Goal: Transaction & Acquisition: Book appointment/travel/reservation

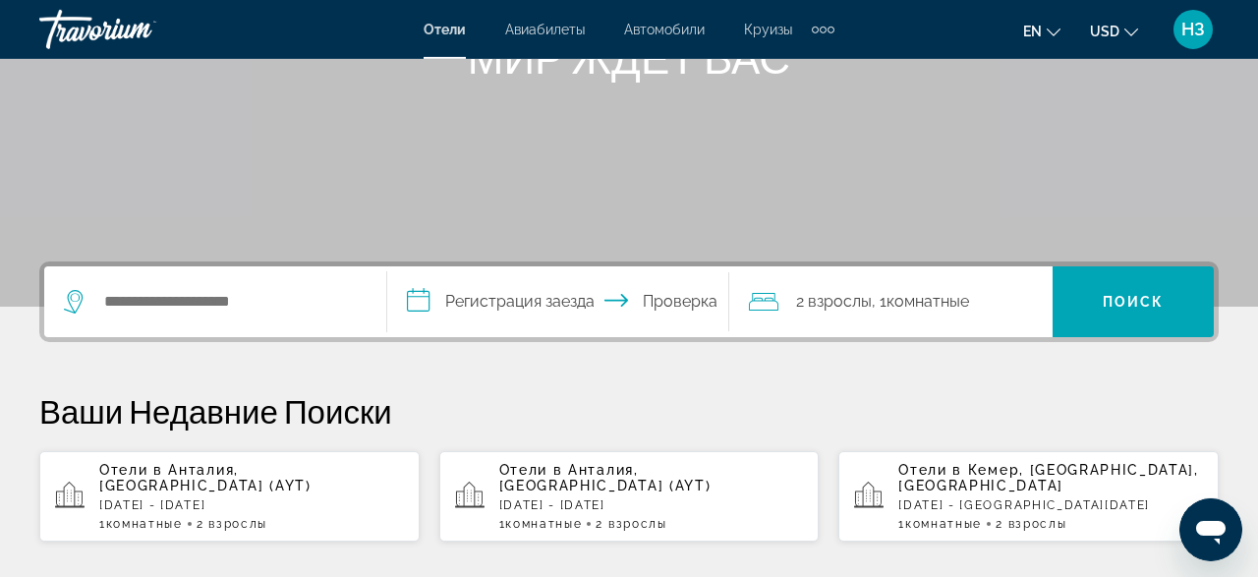
scroll to position [307, 0]
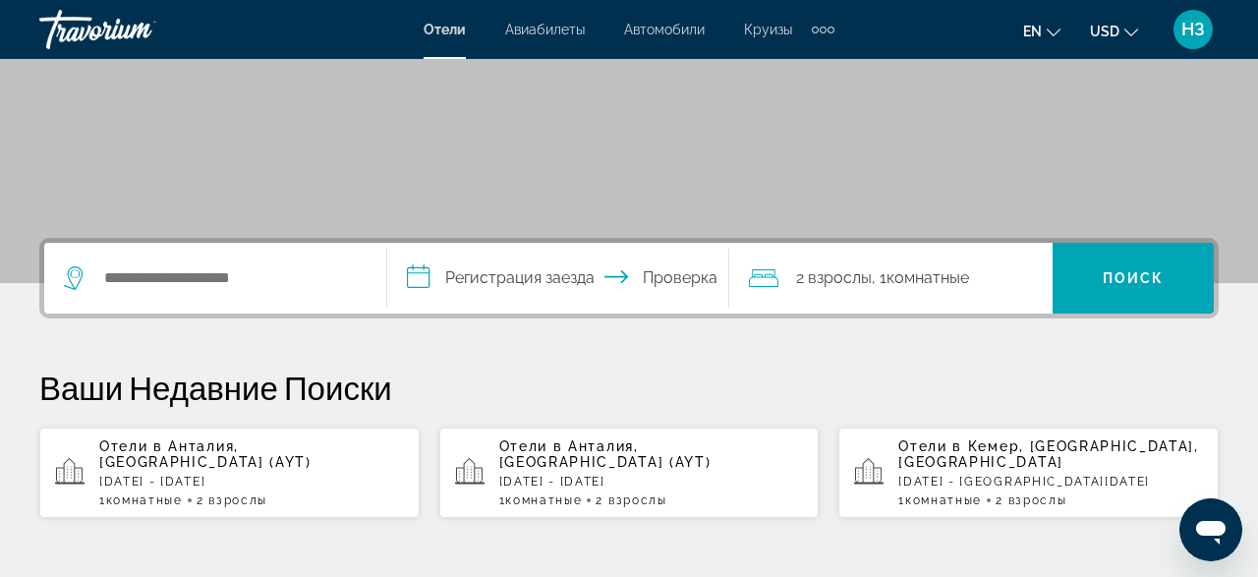
click at [182, 454] on div "Отели в [GEOGRAPHIC_DATA], [GEOGRAPHIC_DATA] (AYT) [DATE] - [DATE] 1 комнатные …" at bounding box center [251, 472] width 305 height 69
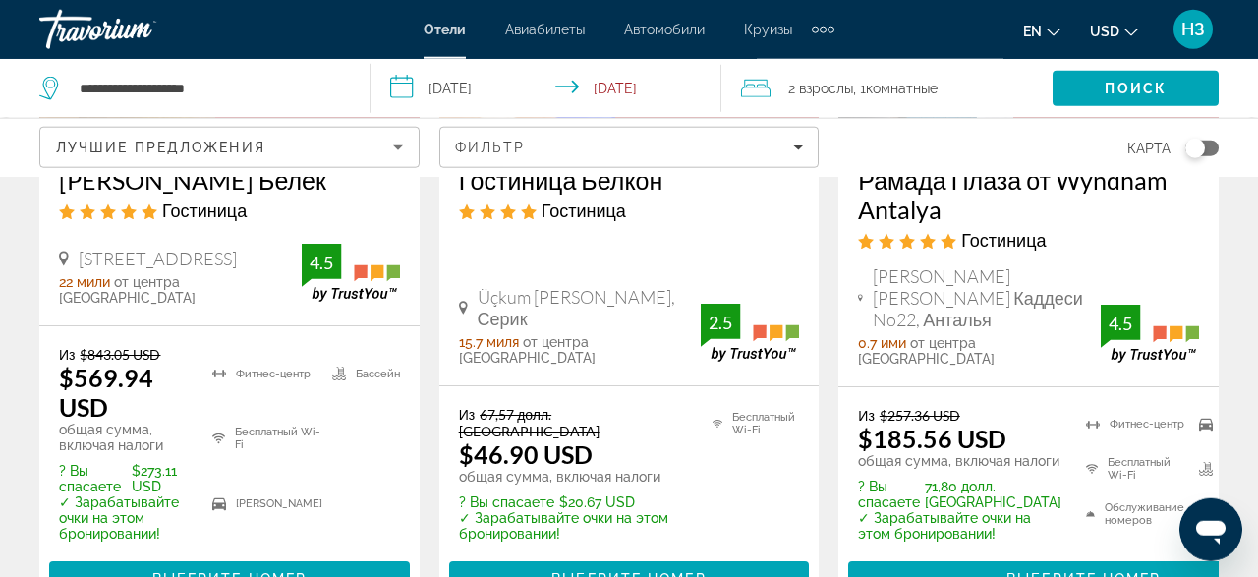
scroll to position [3067, 0]
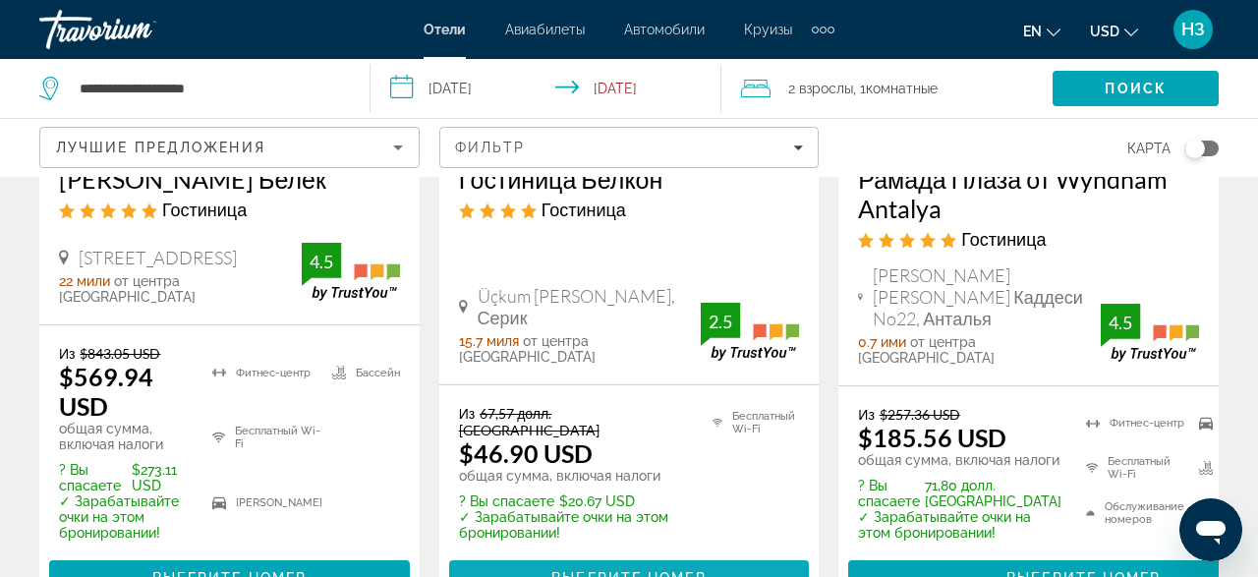
click at [635, 570] on span "Выберите номер" at bounding box center [628, 578] width 154 height 16
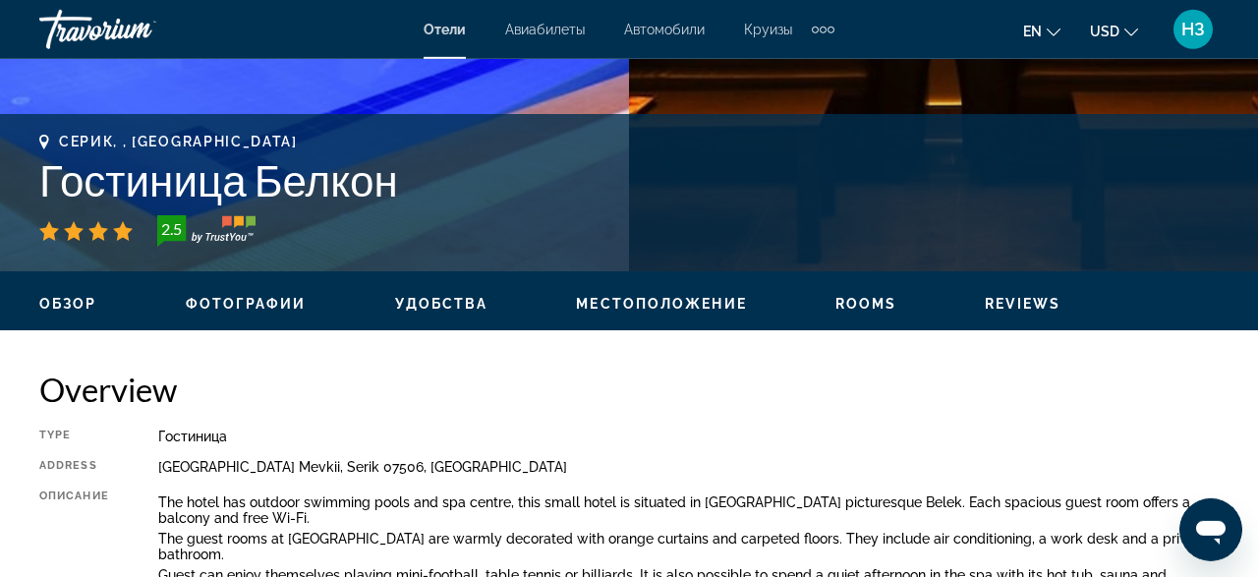
scroll to position [818, 0]
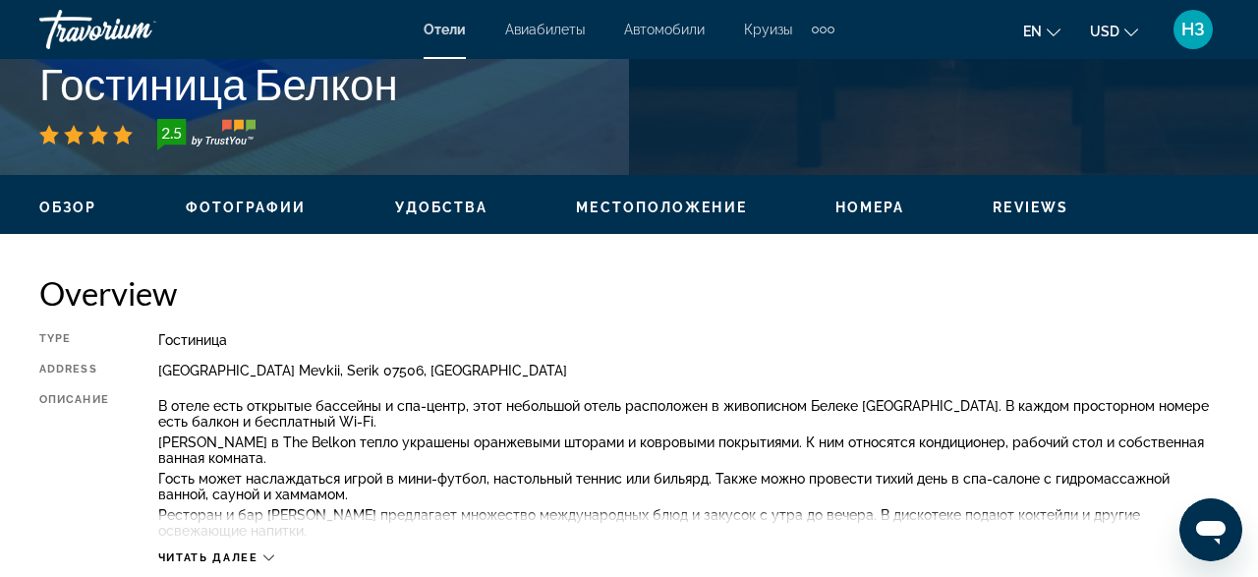
click at [620, 202] on span "Местоположение" at bounding box center [661, 208] width 170 height 16
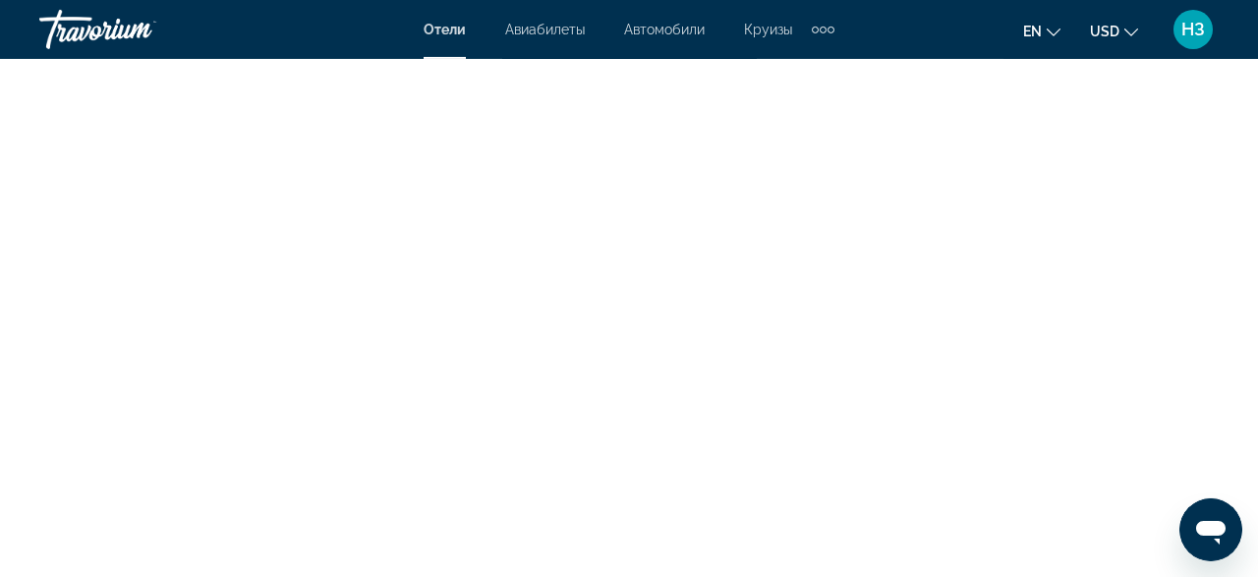
scroll to position [4801, 0]
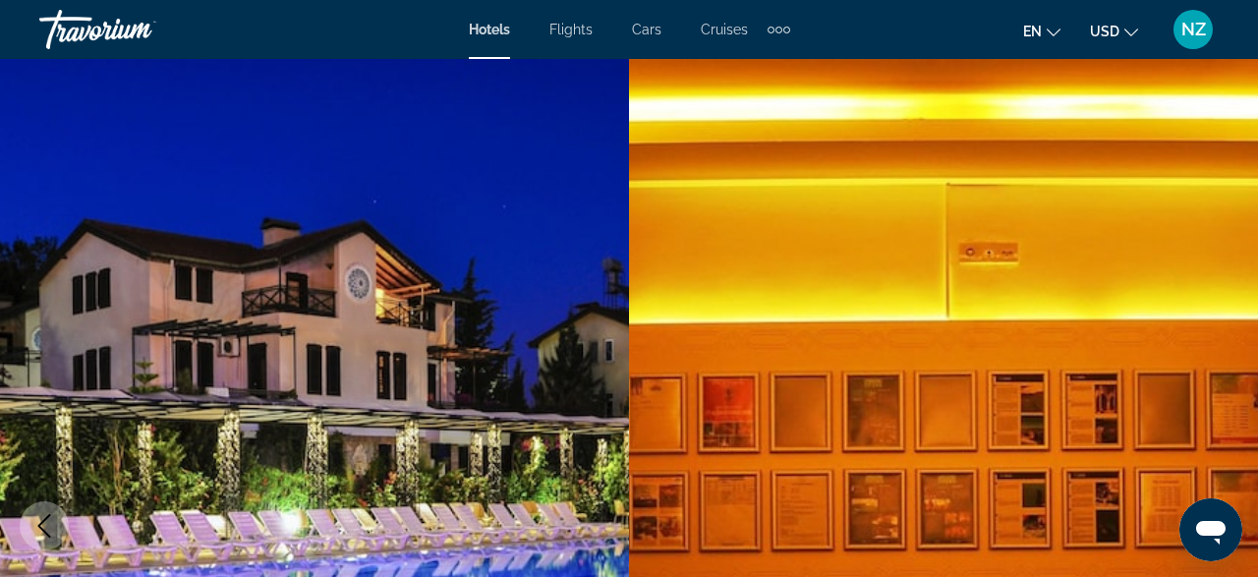
scroll to position [102, 0]
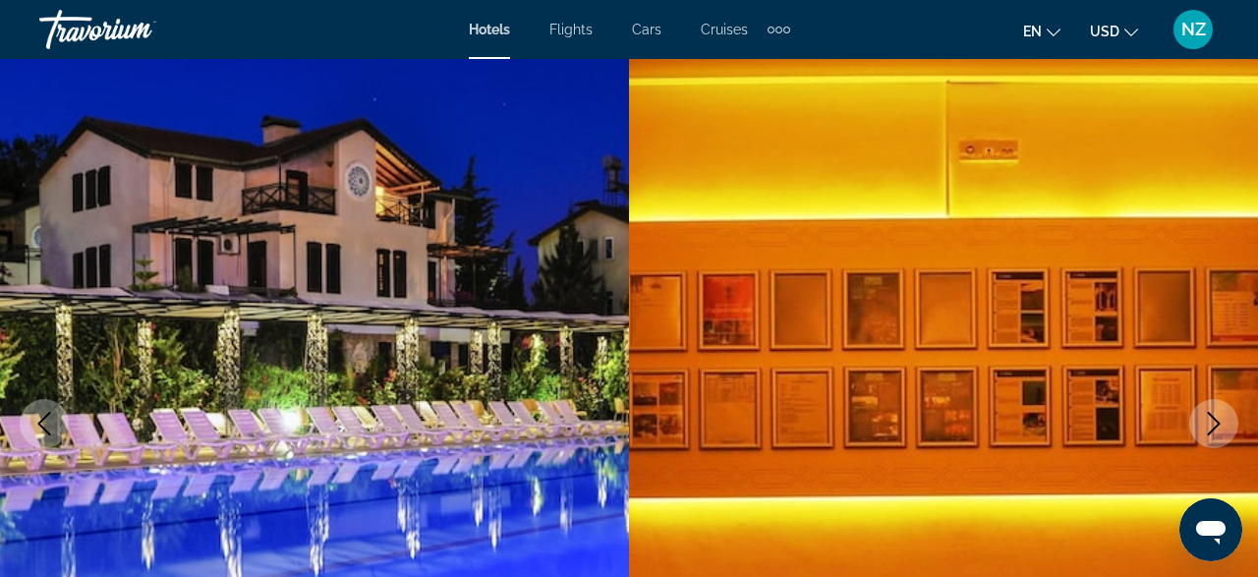
click at [1214, 418] on icon "Next image" at bounding box center [1214, 424] width 13 height 24
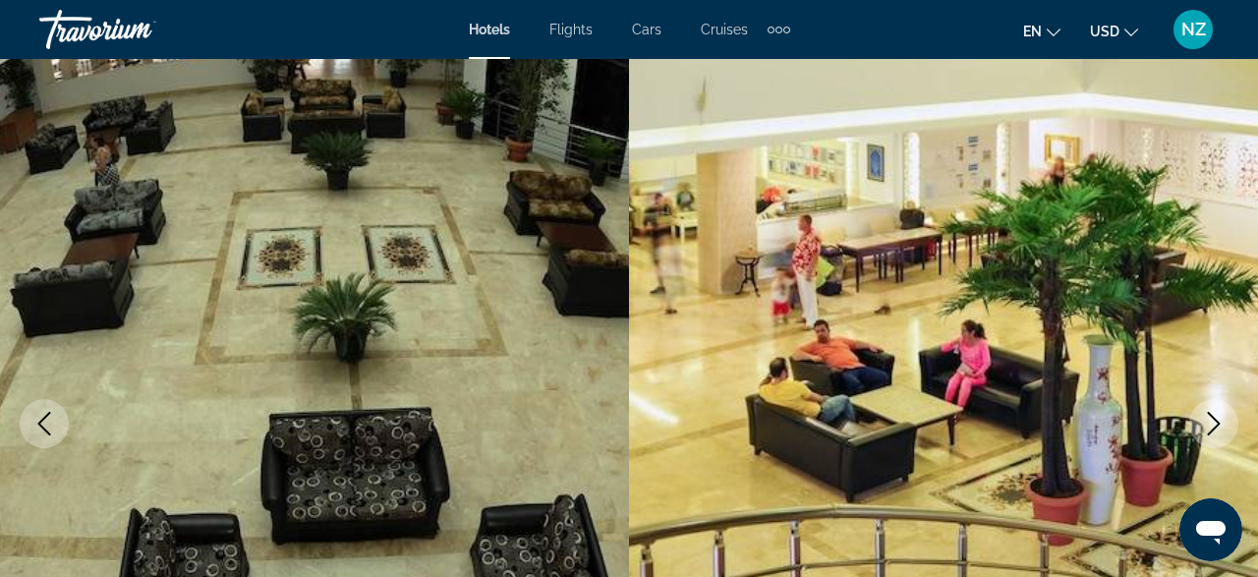
click at [1214, 424] on icon "Next image" at bounding box center [1214, 424] width 24 height 24
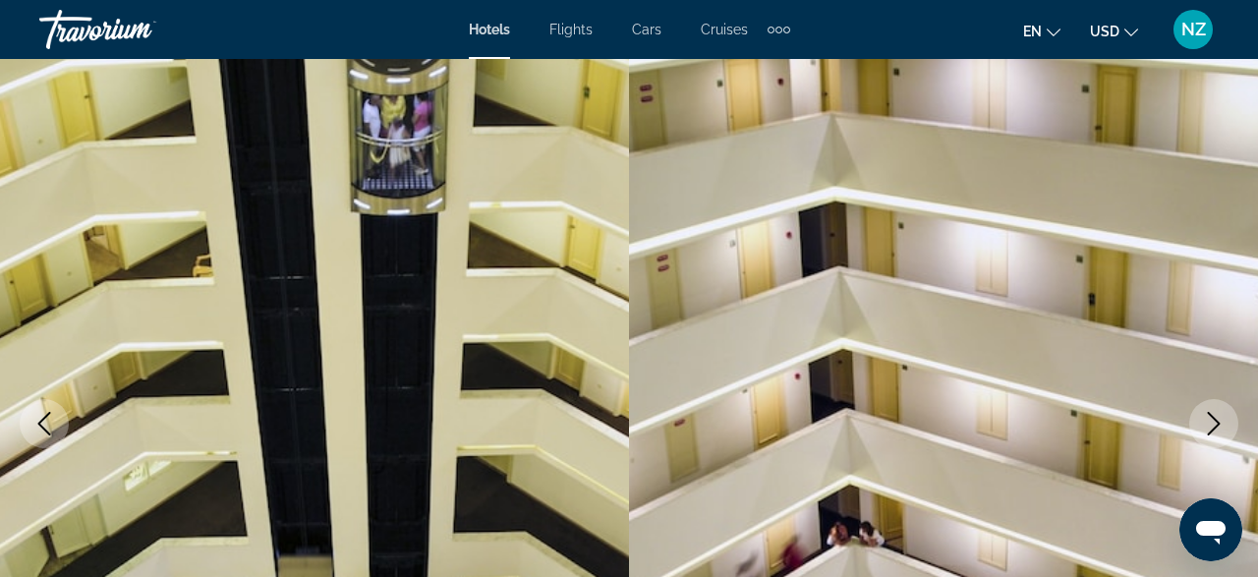
click at [1212, 424] on icon "Next image" at bounding box center [1214, 424] width 24 height 24
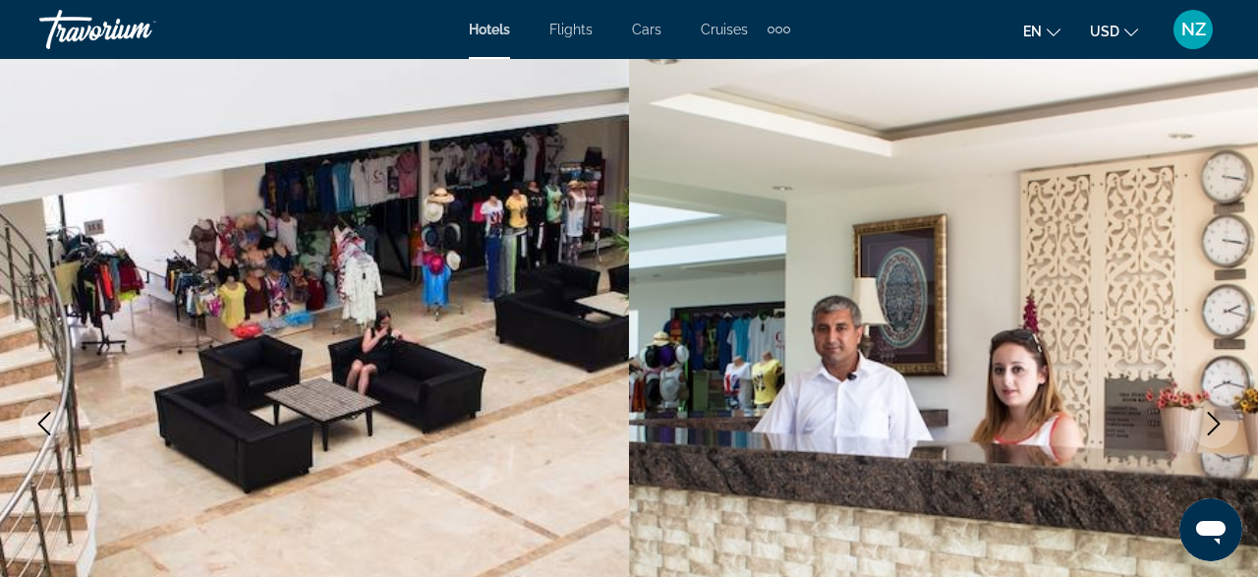
click at [1217, 426] on icon "Next image" at bounding box center [1214, 424] width 13 height 24
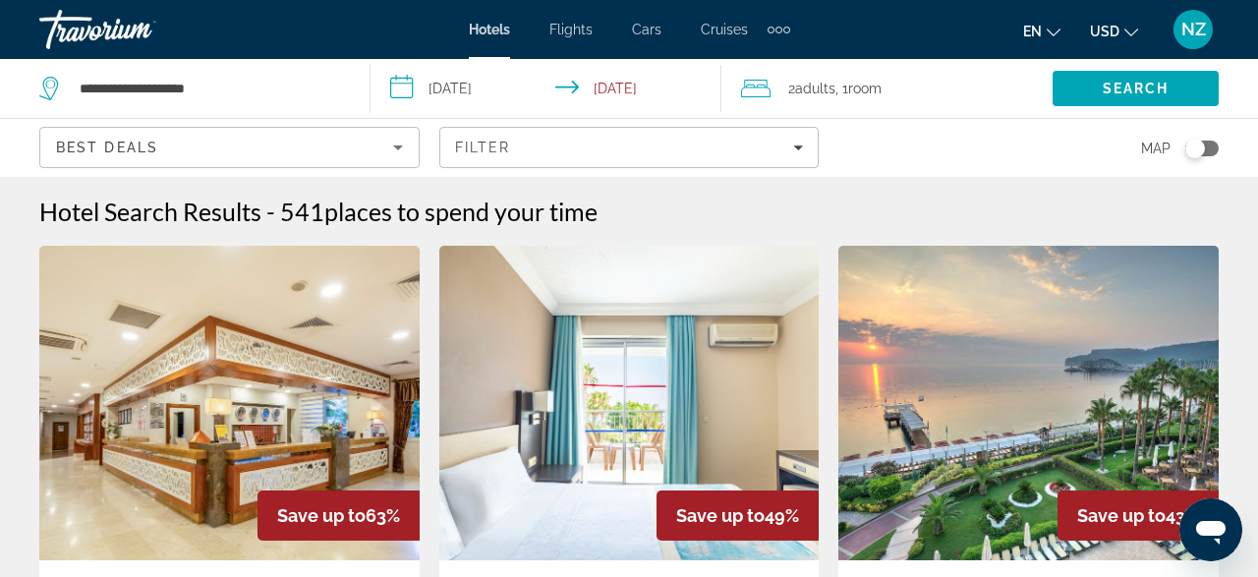
click at [406, 92] on input "**********" at bounding box center [550, 91] width 359 height 65
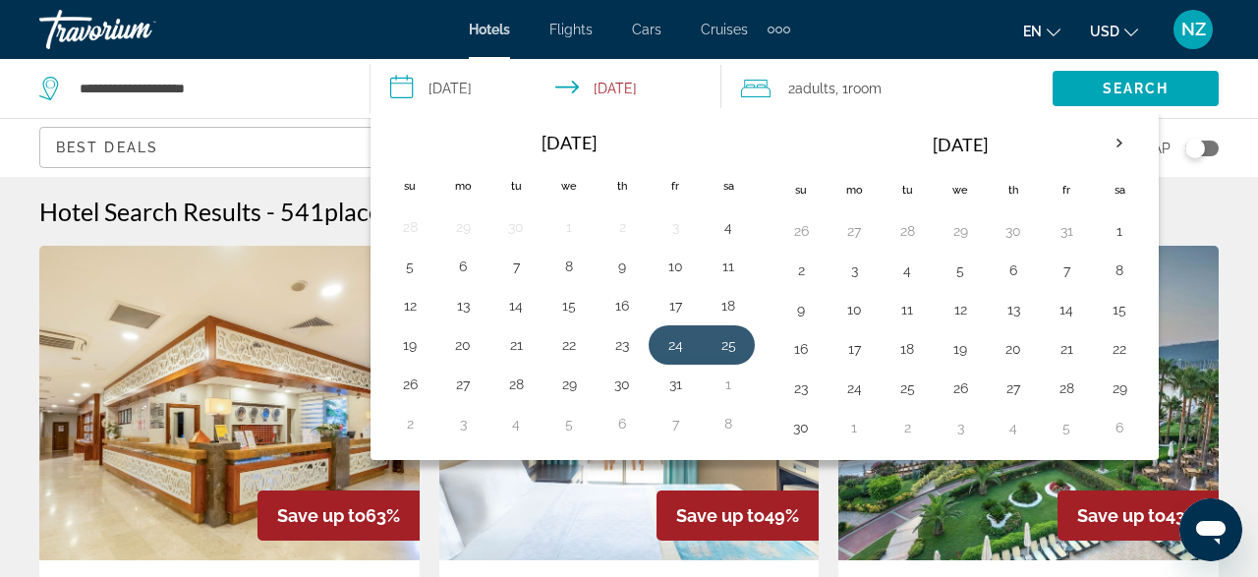
click at [766, 94] on icon "Travelers: 2 adults, 0 children" at bounding box center [755, 89] width 29 height 24
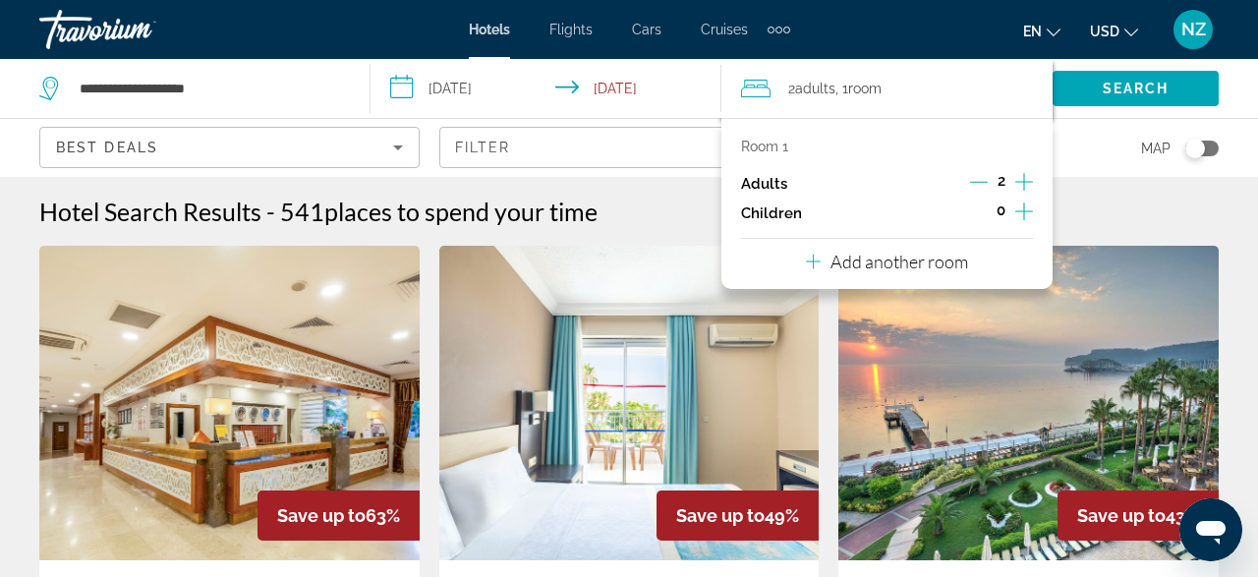
click at [1026, 183] on icon "Increment adults" at bounding box center [1024, 182] width 18 height 24
click at [1128, 87] on span "Search" at bounding box center [1136, 89] width 67 height 16
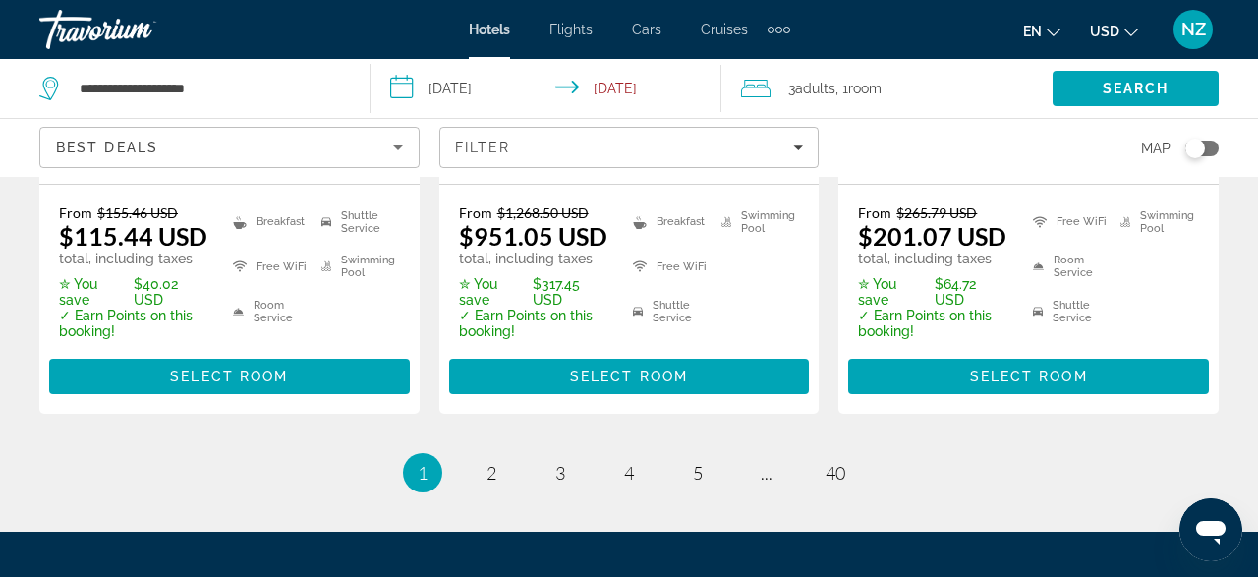
scroll to position [2900, 0]
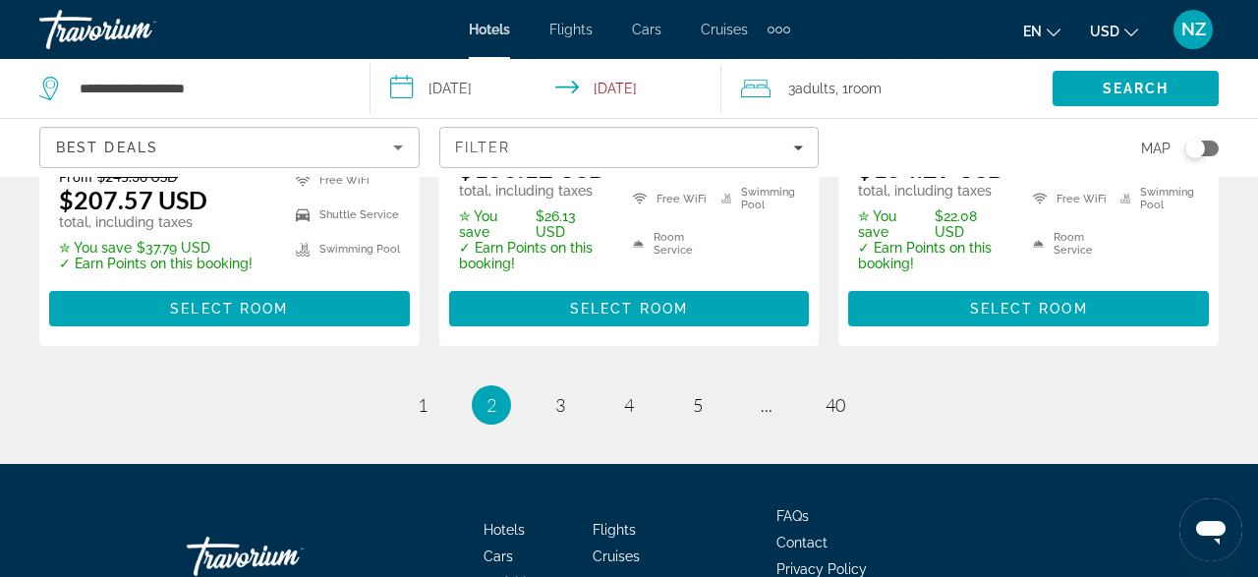
scroll to position [3067, 0]
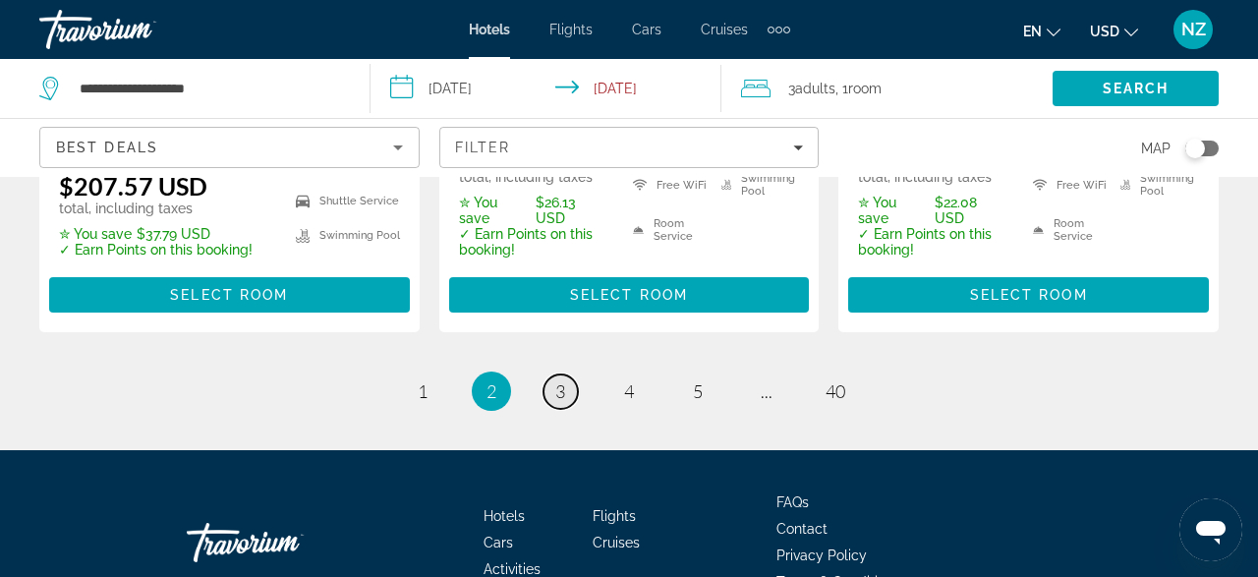
click at [561, 380] on span "3" at bounding box center [560, 391] width 10 height 22
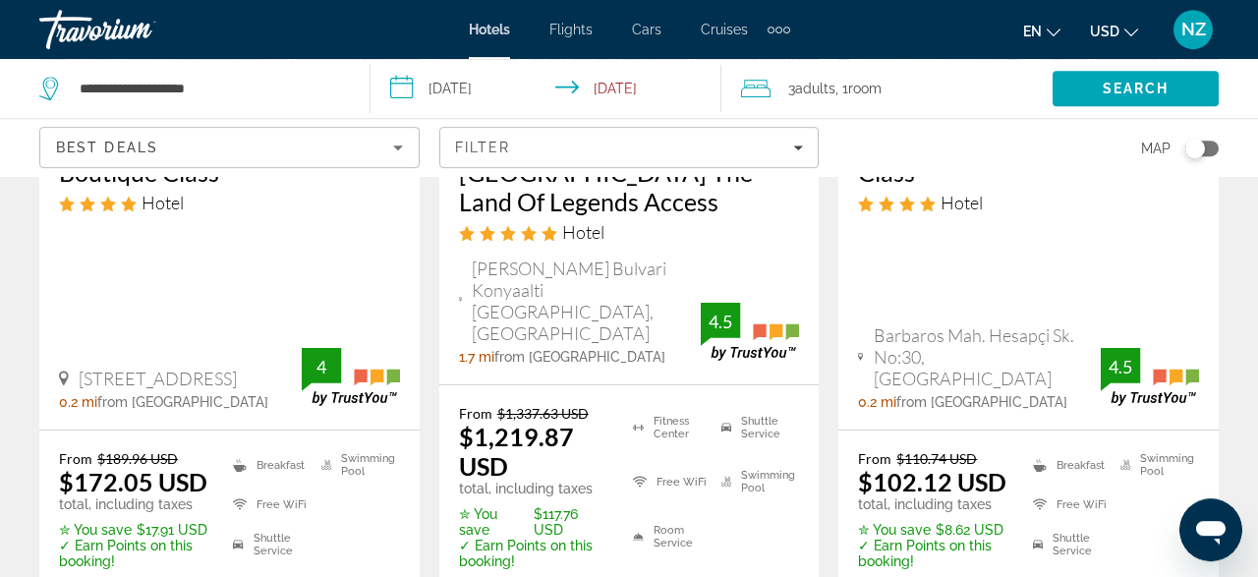
scroll to position [2147, 0]
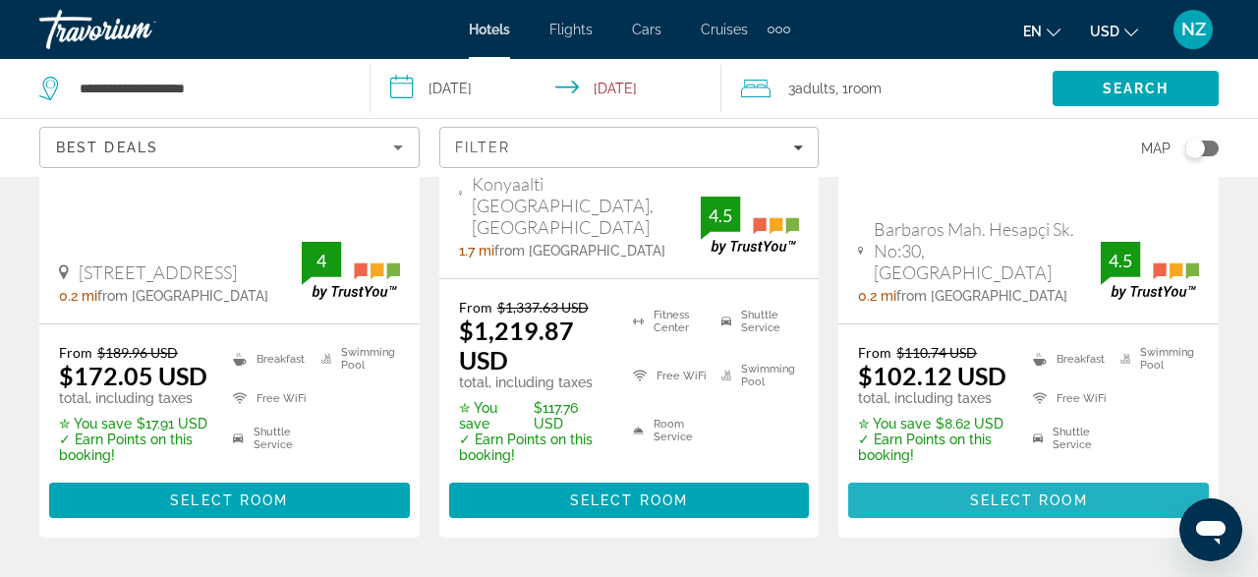
click at [1020, 493] on span "Select Room" at bounding box center [1029, 501] width 118 height 16
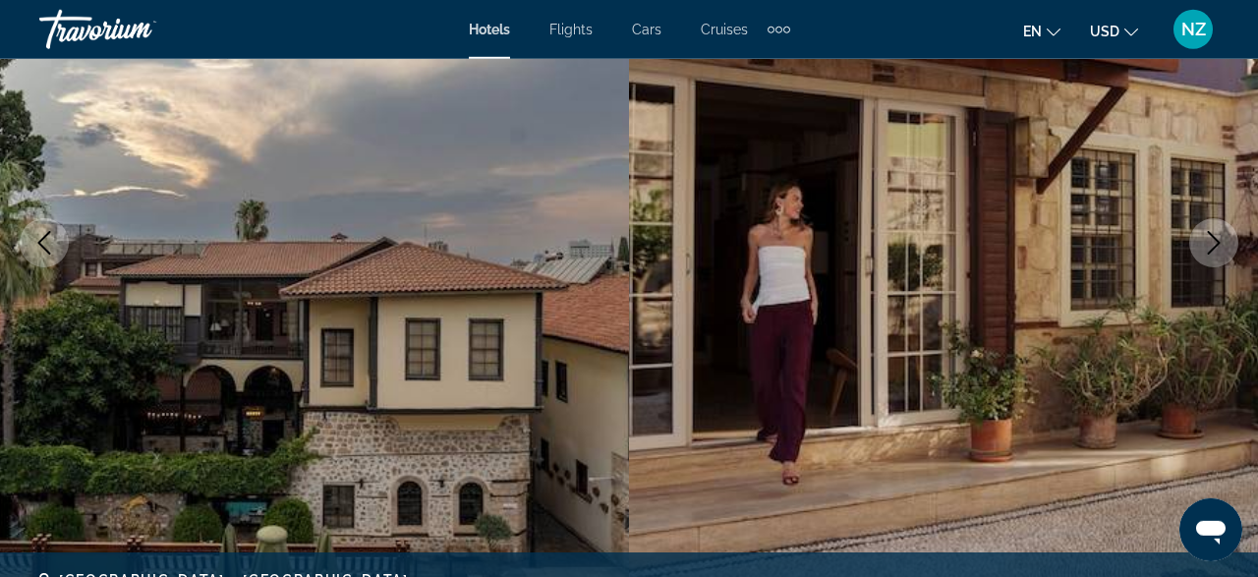
scroll to position [307, 0]
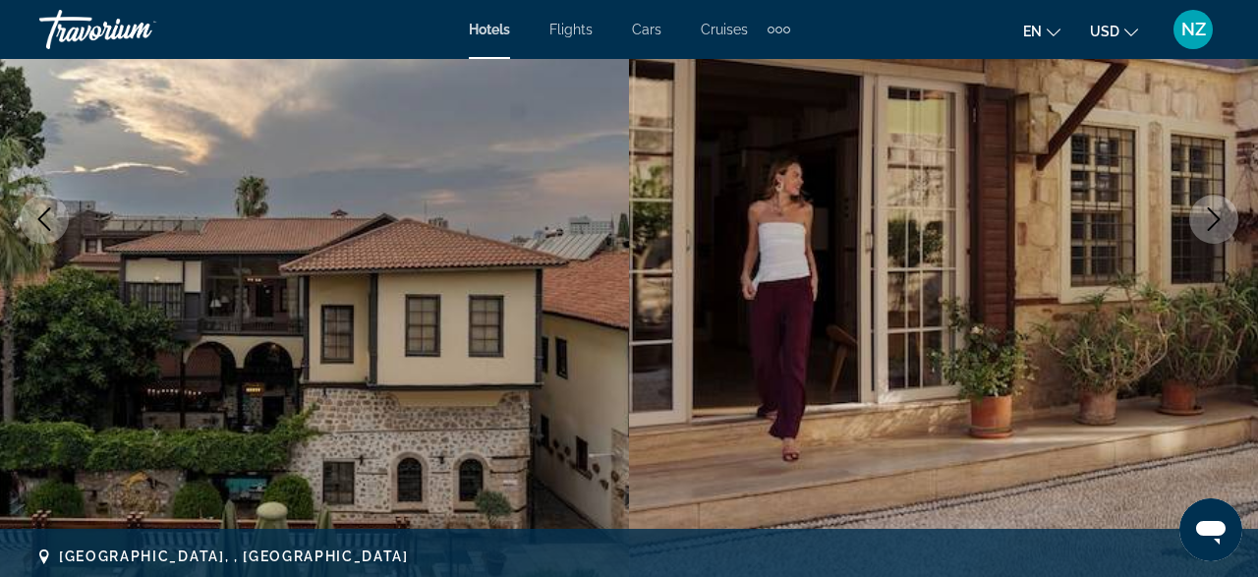
click at [1221, 221] on icon "Next image" at bounding box center [1214, 219] width 24 height 24
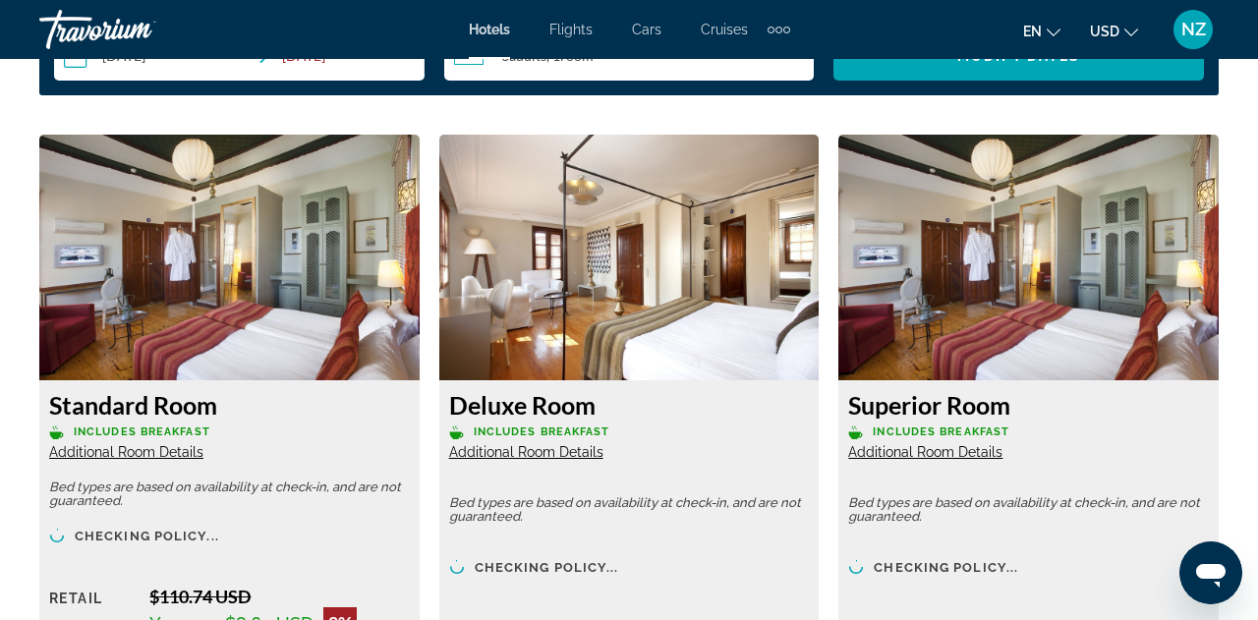
scroll to position [3169, 0]
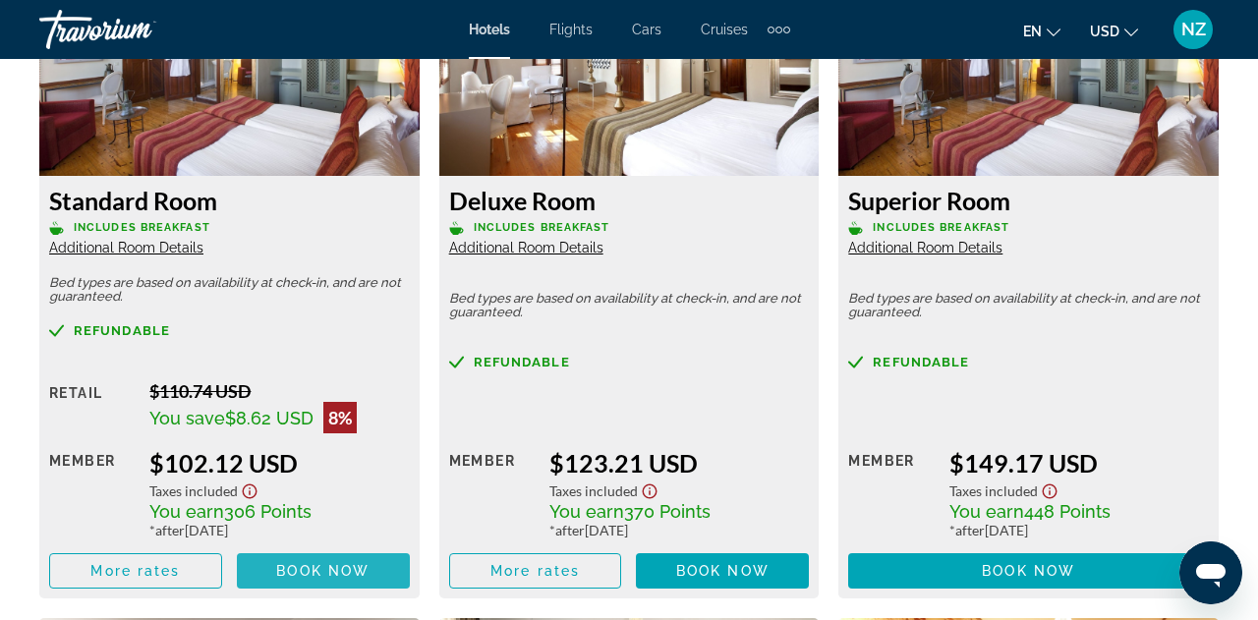
click at [335, 563] on span "Book now" at bounding box center [322, 571] width 93 height 16
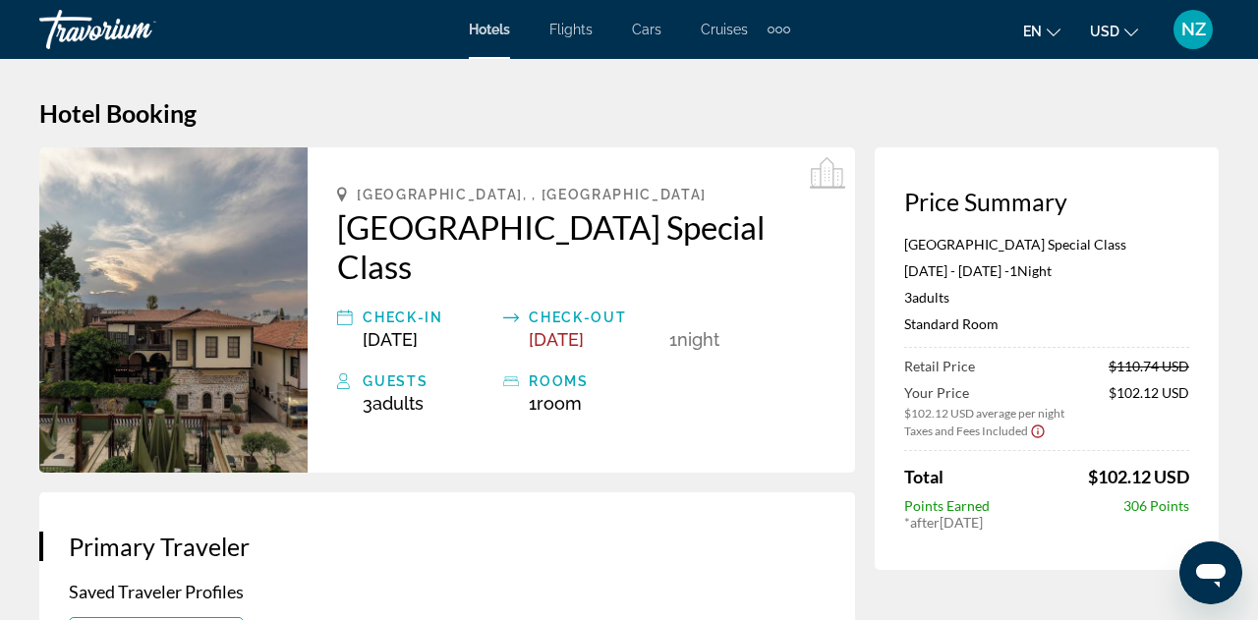
click at [1048, 36] on button "en English Español Français Italiano Português русский" at bounding box center [1041, 31] width 37 height 29
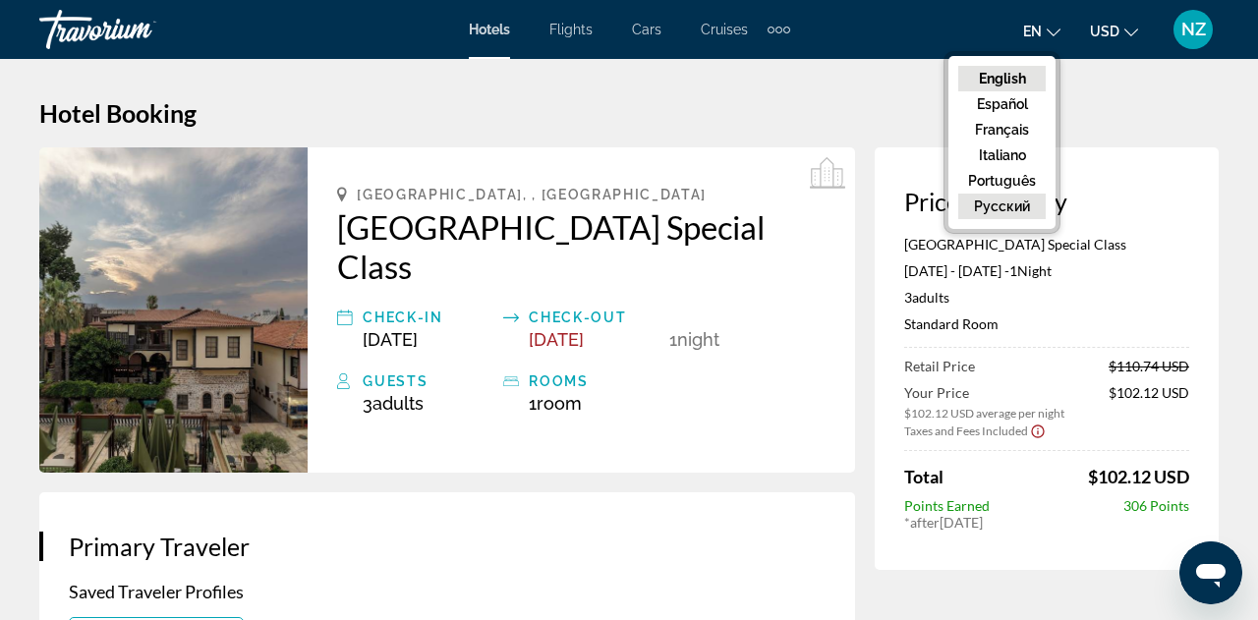
click at [999, 208] on button "русский" at bounding box center [1001, 207] width 87 height 26
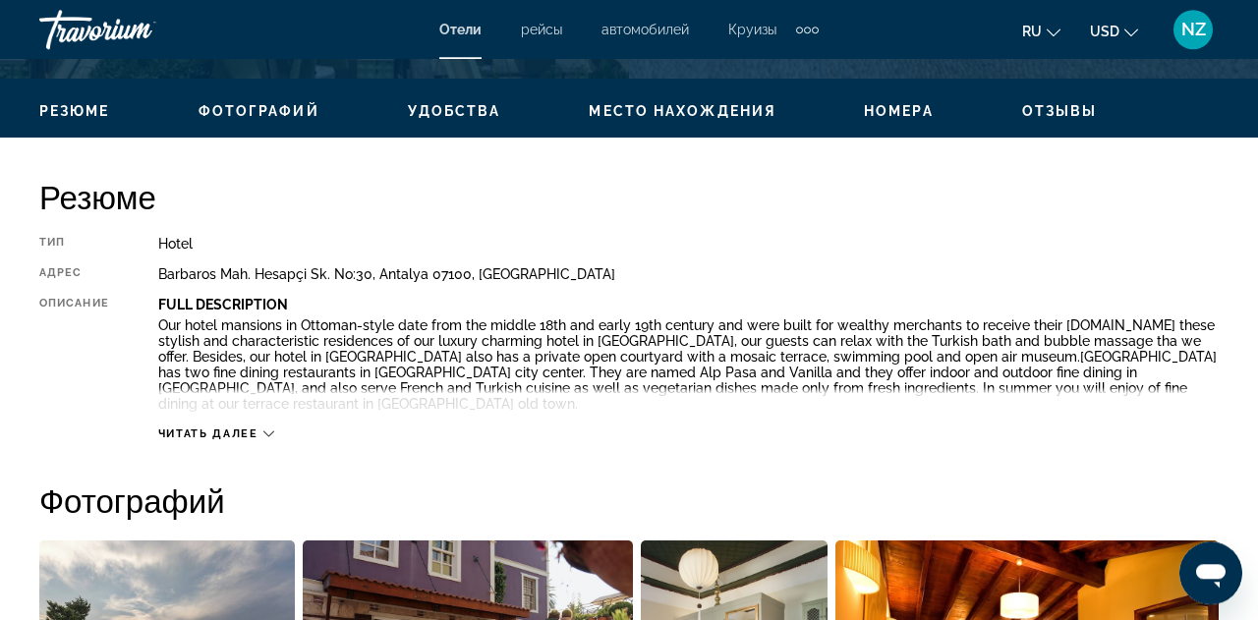
scroll to position [824, 0]
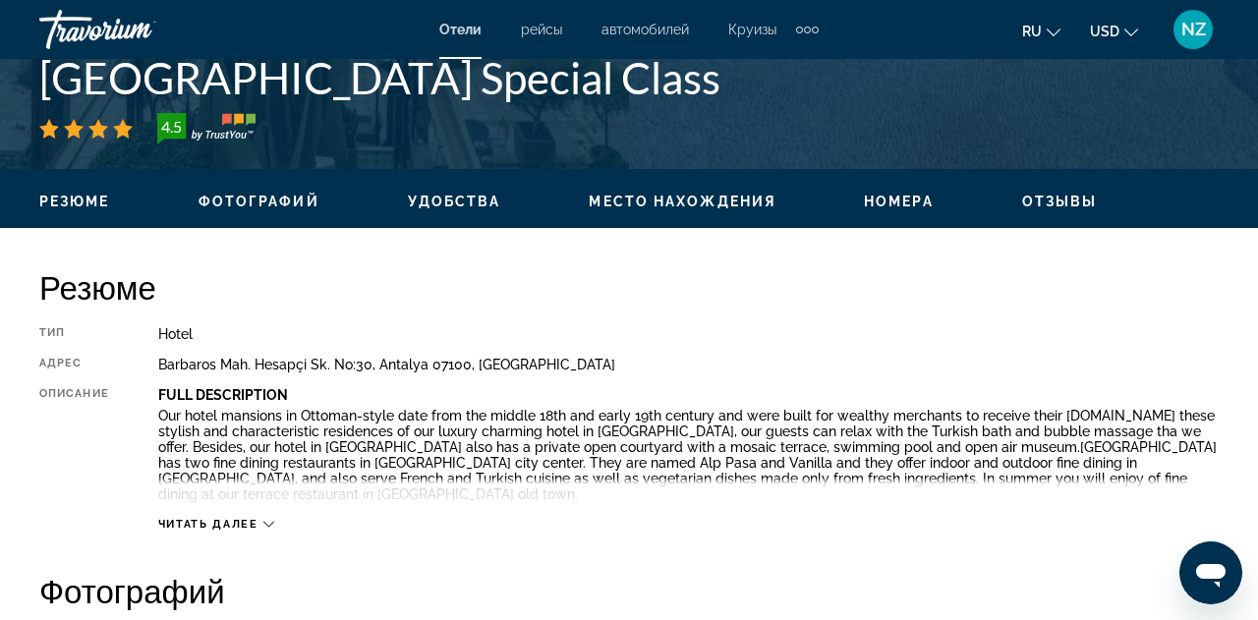
click at [1055, 204] on span "Отзывы" at bounding box center [1060, 202] width 76 height 16
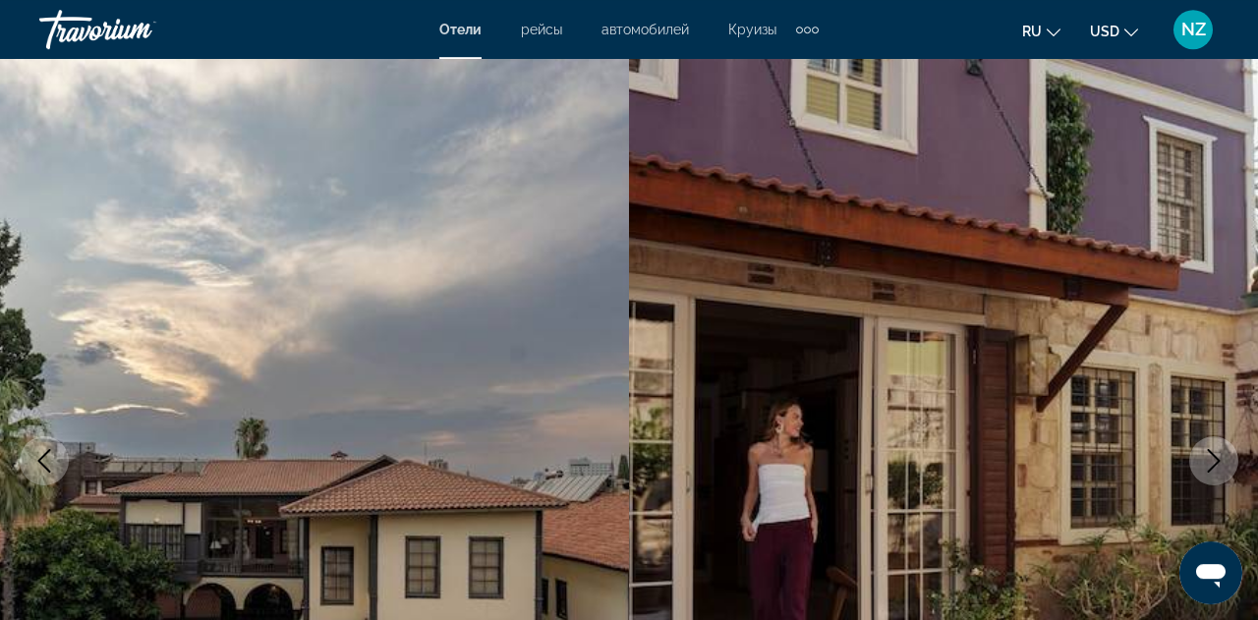
scroll to position [0, 0]
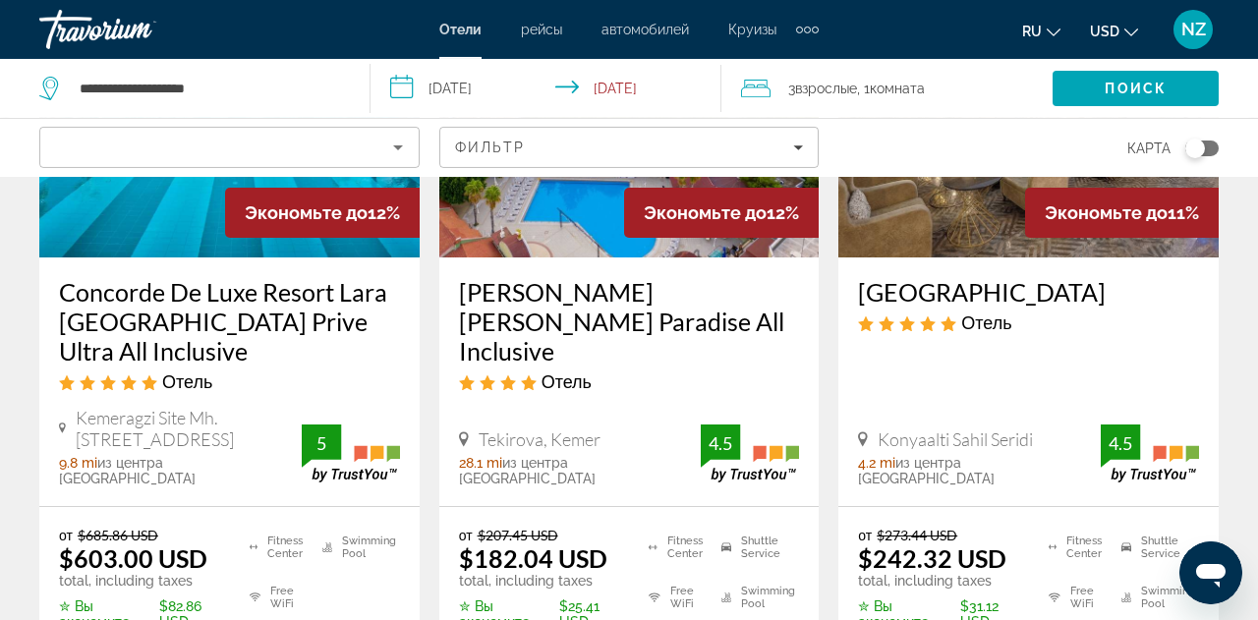
scroll to position [307, 0]
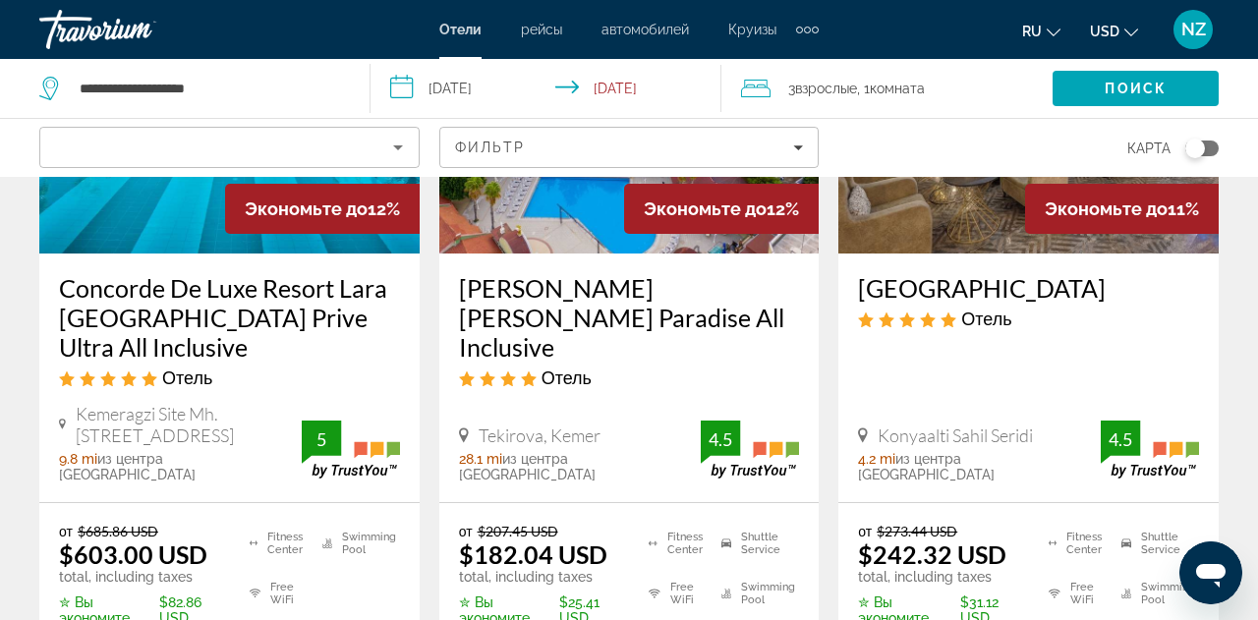
click at [757, 89] on icon "Travelers: 3 adults, 0 children" at bounding box center [755, 89] width 29 height 24
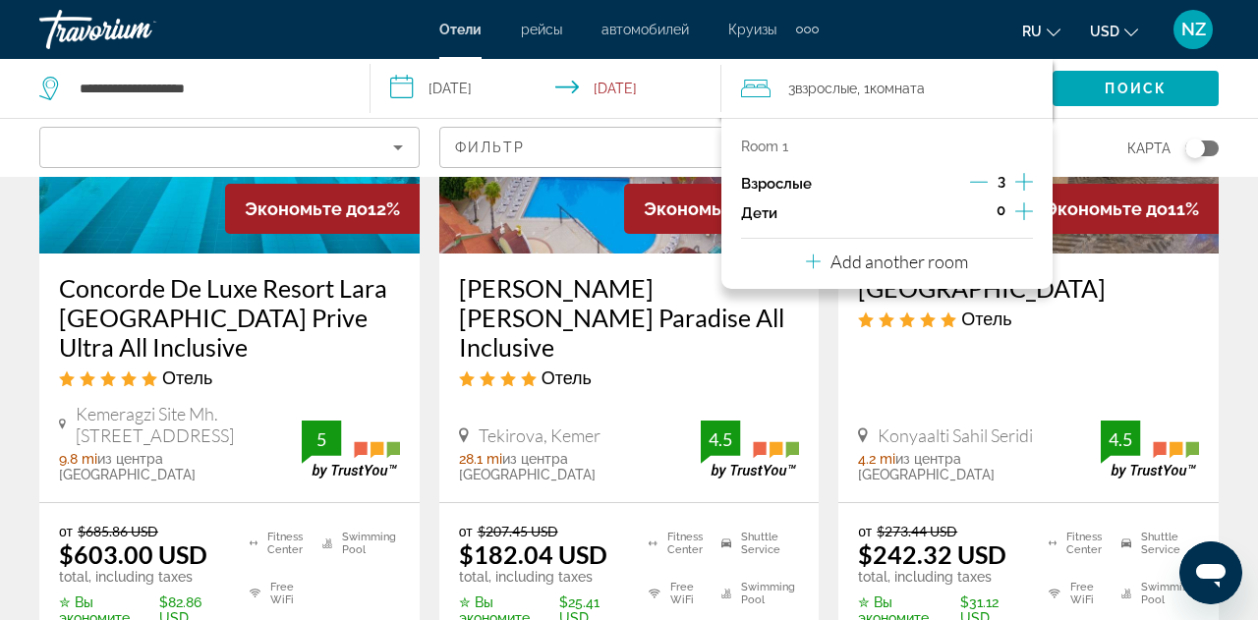
click at [1029, 180] on icon "Increment adults" at bounding box center [1024, 182] width 18 height 24
click at [1031, 182] on icon "Increment adults" at bounding box center [1024, 182] width 18 height 18
click at [1128, 80] on span "Search" at bounding box center [1136, 88] width 166 height 47
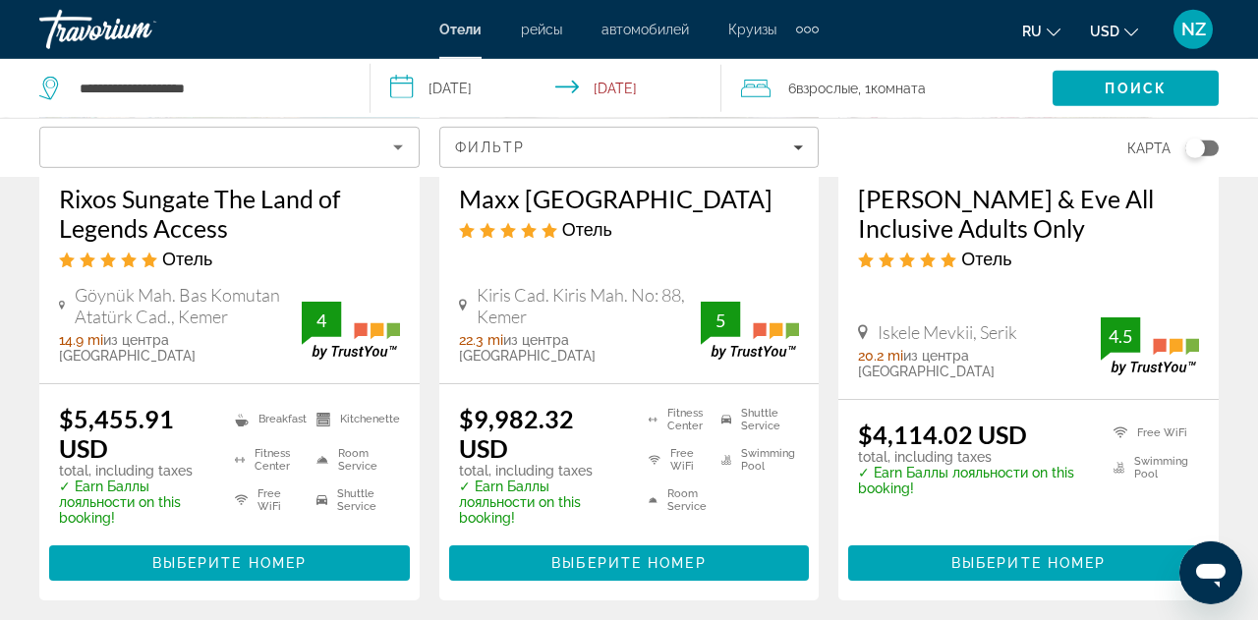
scroll to position [3070, 0]
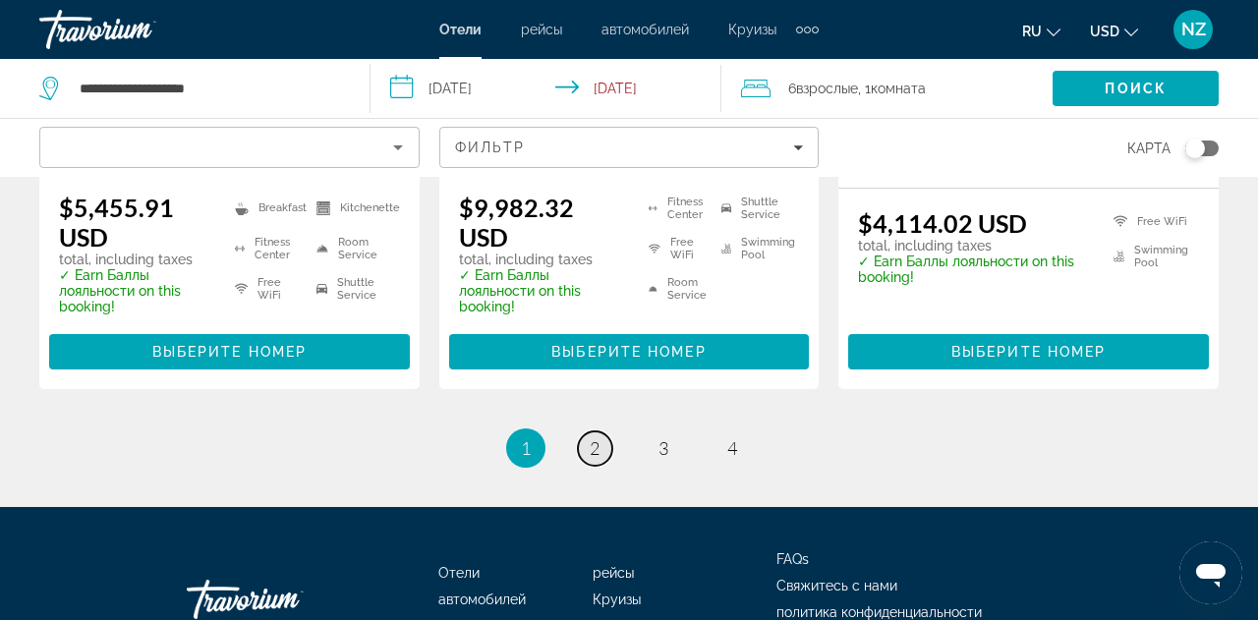
click at [592, 437] on span "2" at bounding box center [595, 448] width 10 height 22
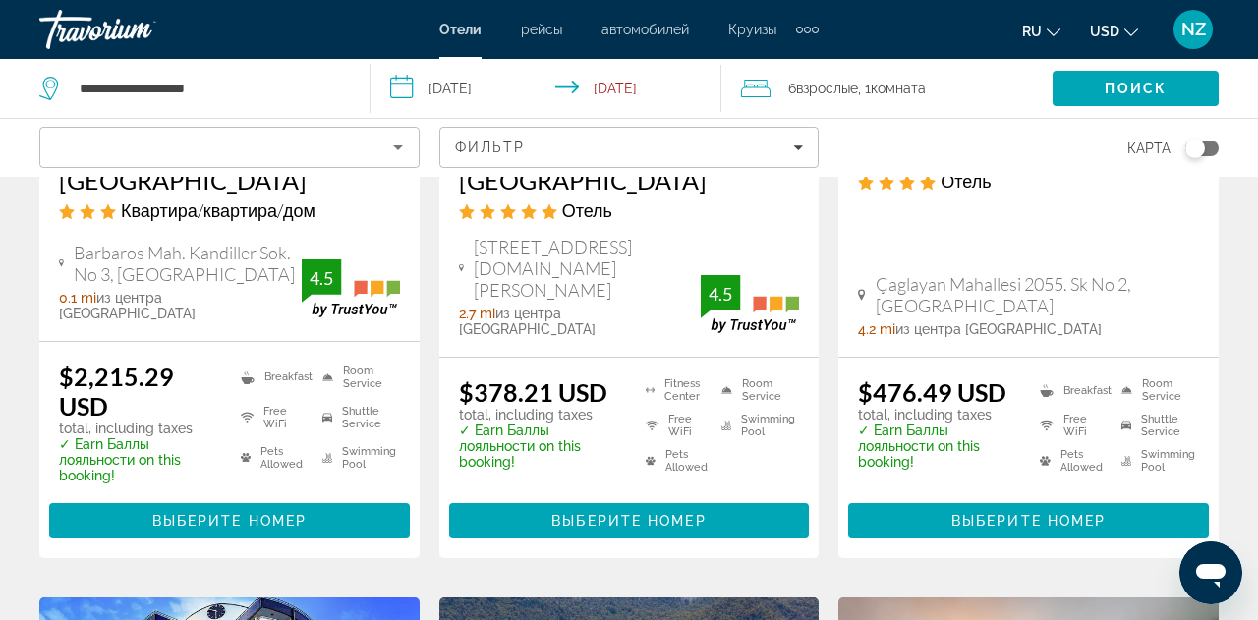
scroll to position [511, 0]
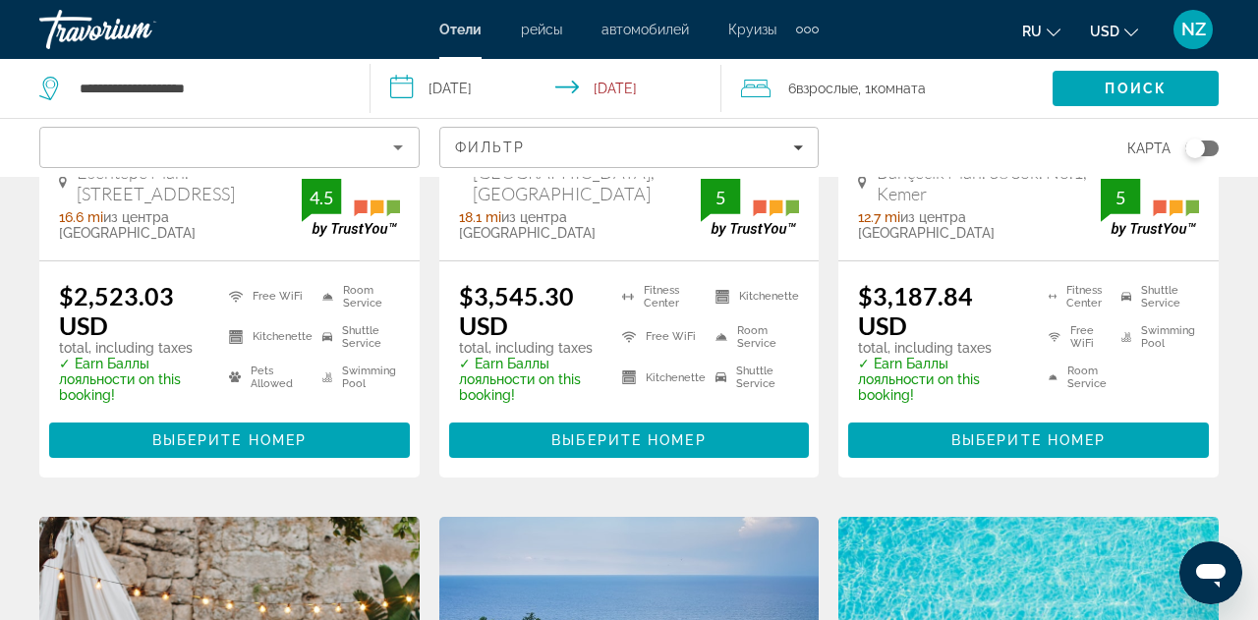
click at [760, 93] on icon "Travelers: 6 adults, 0 children" at bounding box center [755, 89] width 29 height 24
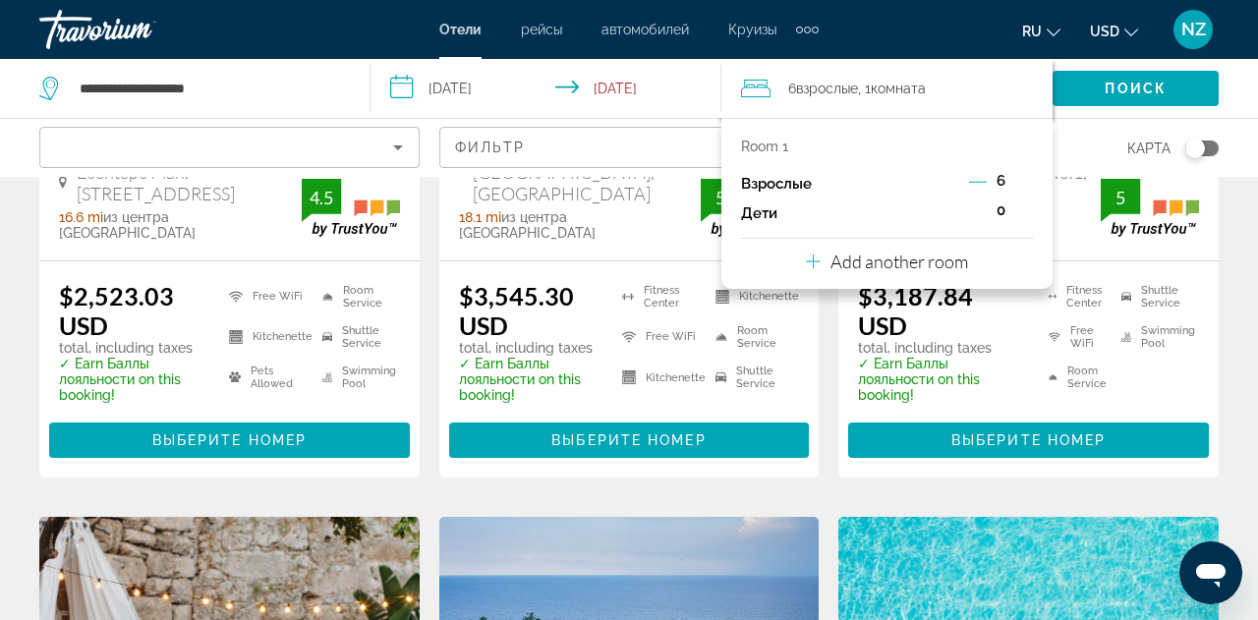
click at [991, 186] on div "6" at bounding box center [1001, 183] width 64 height 29
click at [984, 181] on icon "Decrement adults" at bounding box center [978, 182] width 18 height 18
click at [984, 181] on icon "Decrement adults" at bounding box center [979, 182] width 18 height 18
click at [983, 181] on icon "Decrement adults" at bounding box center [979, 182] width 18 height 18
click at [1141, 89] on span "Поиск" at bounding box center [1136, 89] width 62 height 16
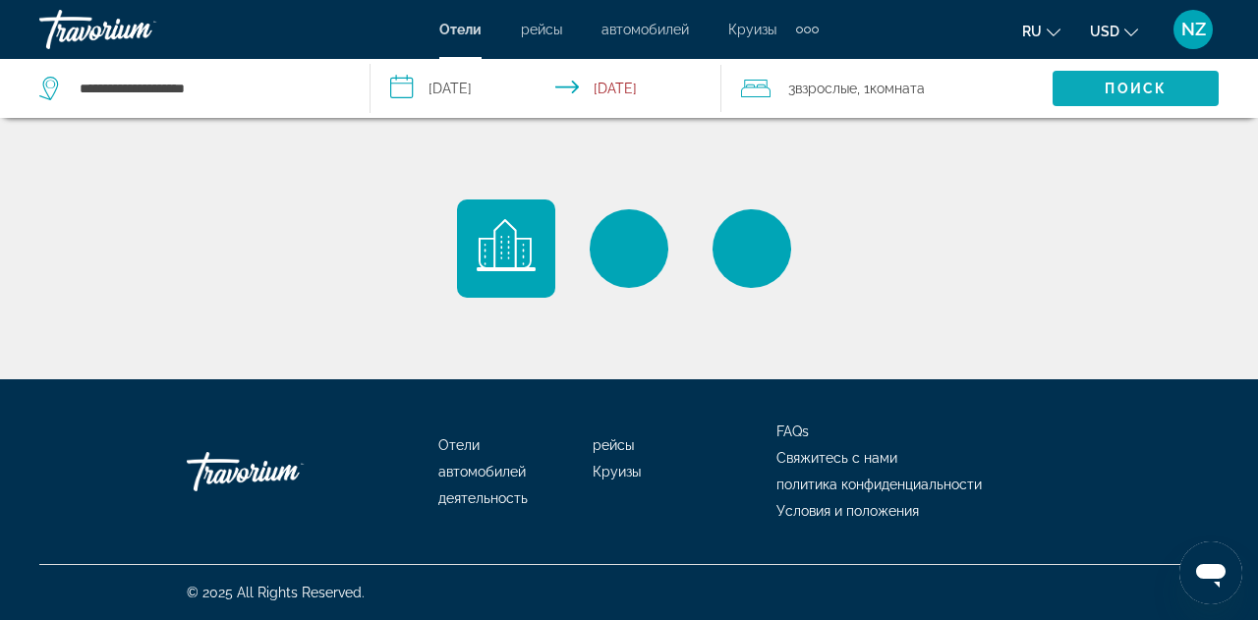
scroll to position [0, 0]
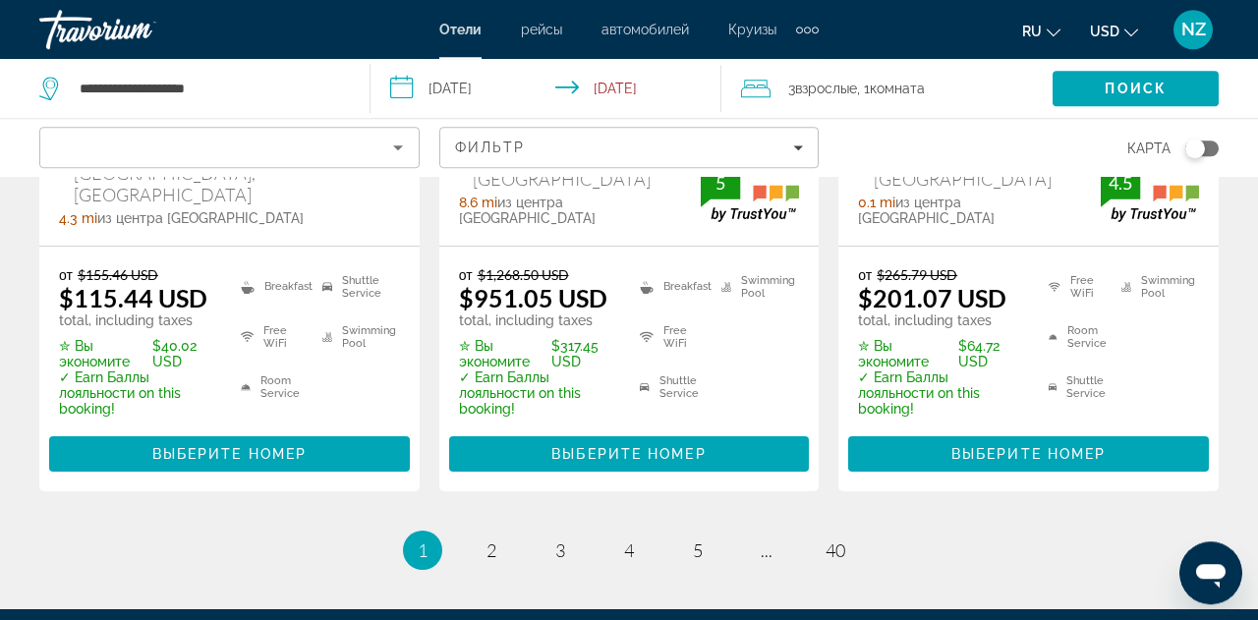
scroll to position [3124, 0]
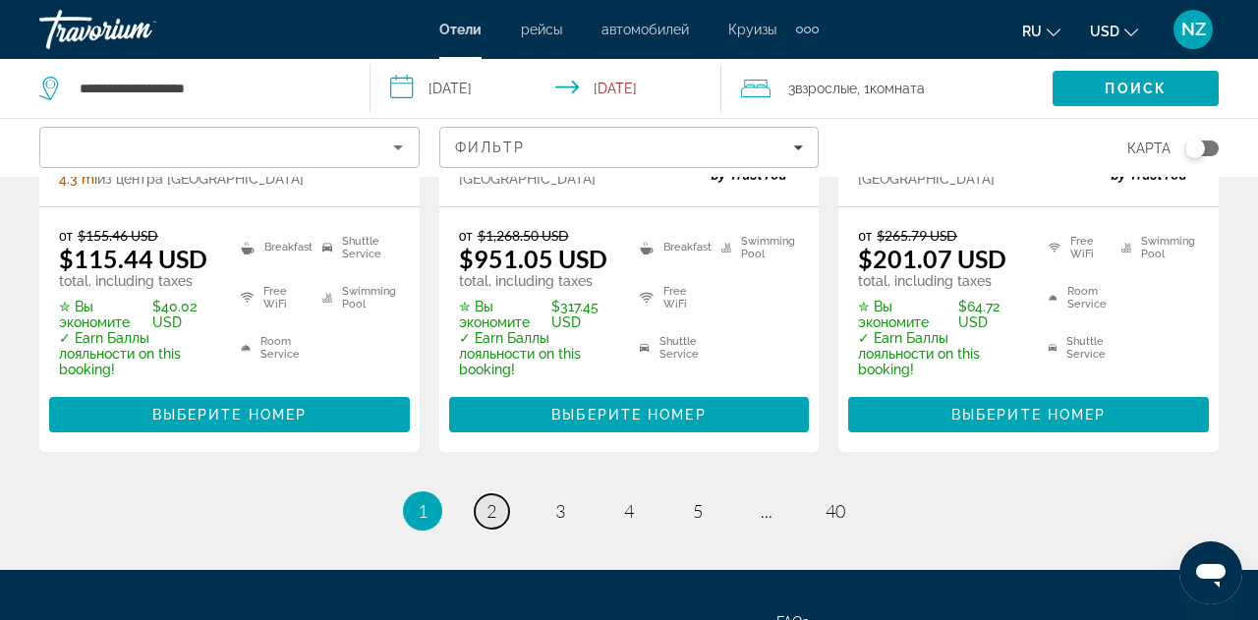
click at [496, 500] on span "2" at bounding box center [492, 511] width 10 height 22
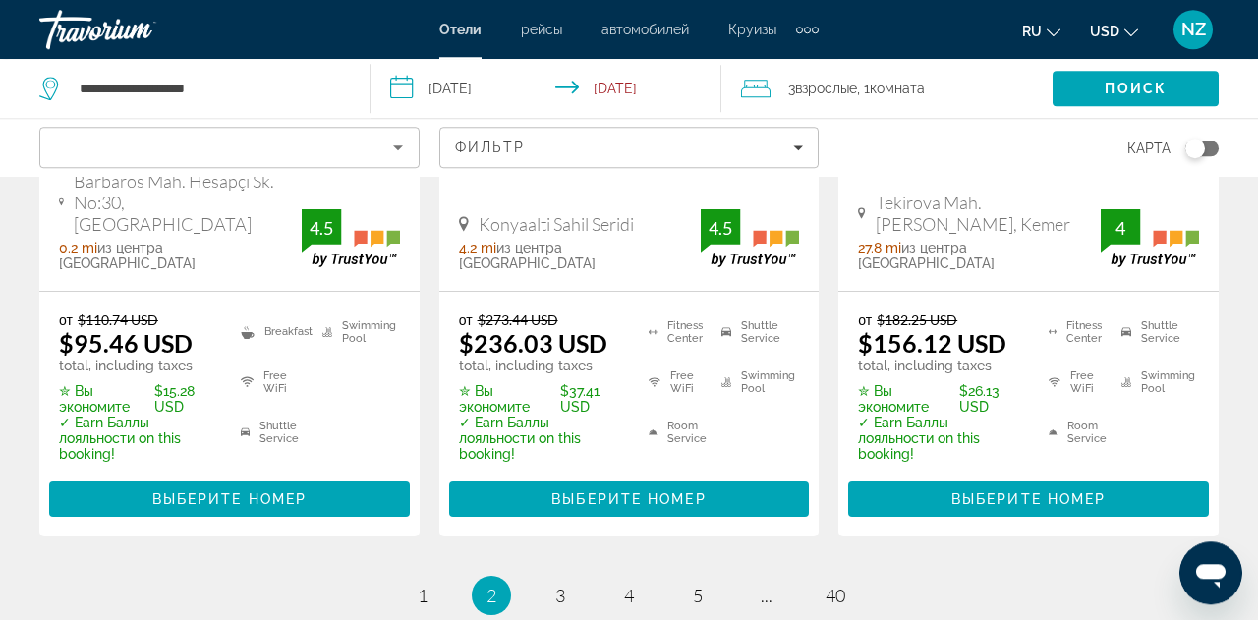
scroll to position [3122, 0]
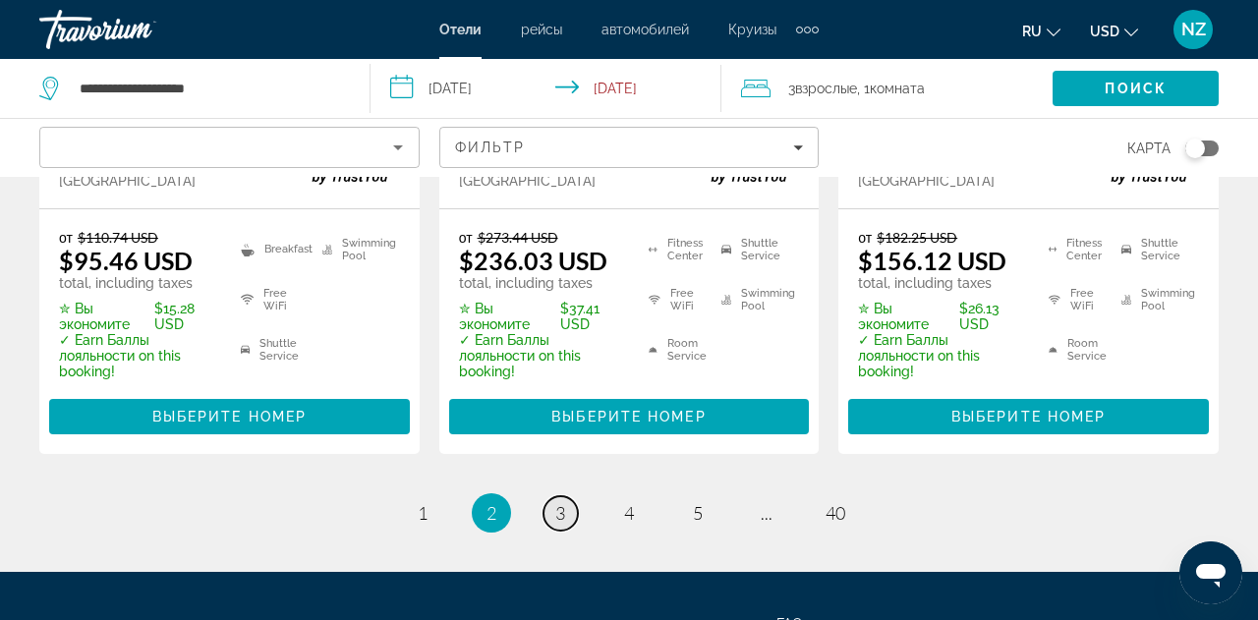
click at [557, 502] on span "3" at bounding box center [560, 513] width 10 height 22
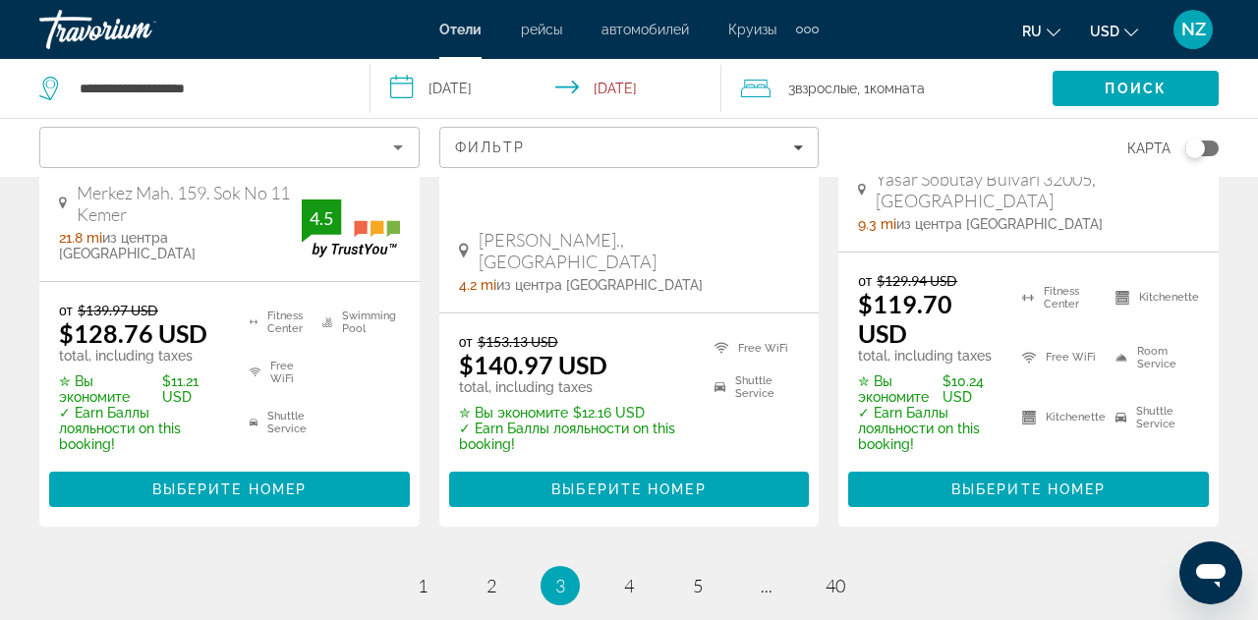
scroll to position [3067, 0]
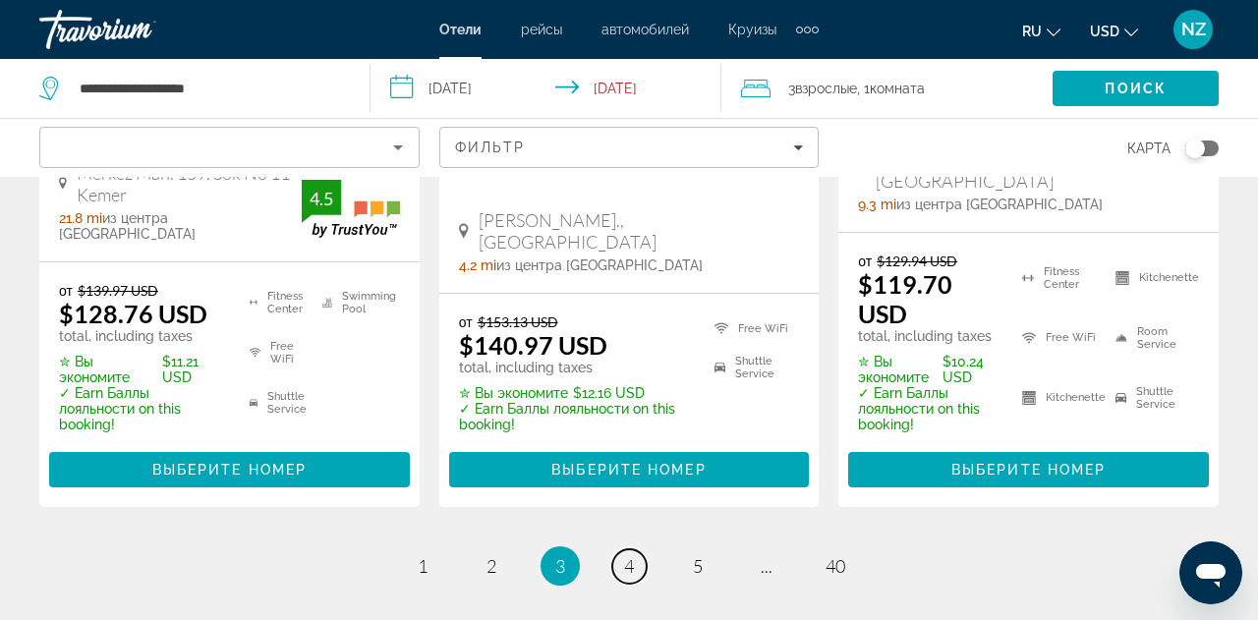
click at [634, 550] on link "page 4" at bounding box center [629, 567] width 34 height 34
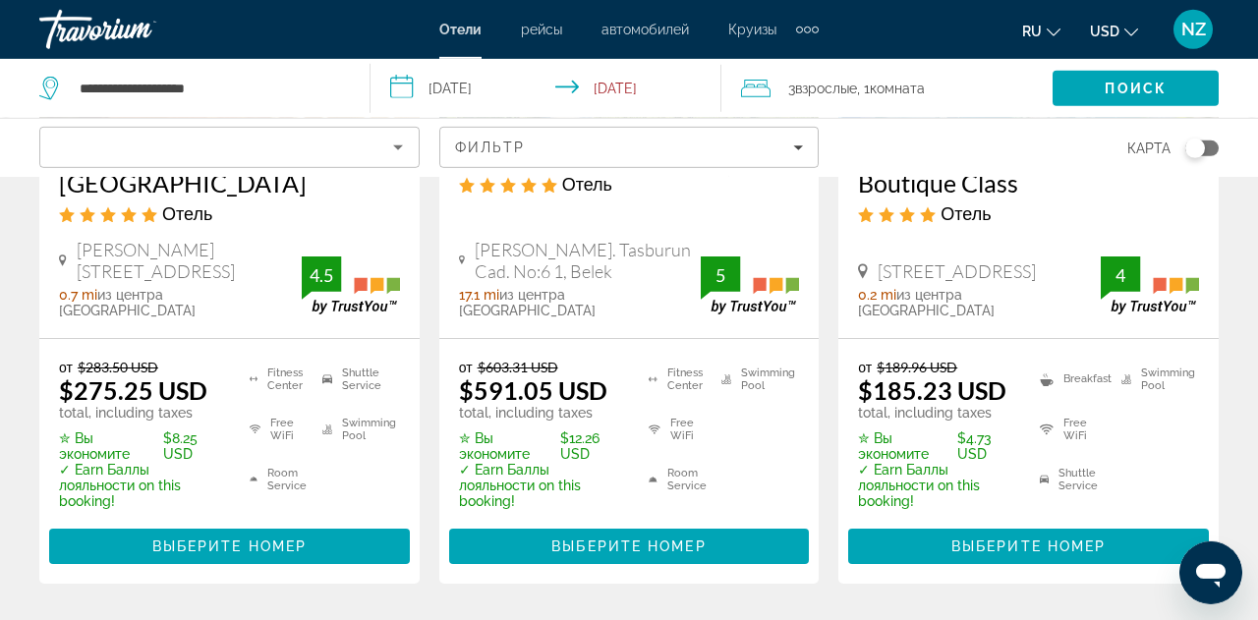
scroll to position [2965, 0]
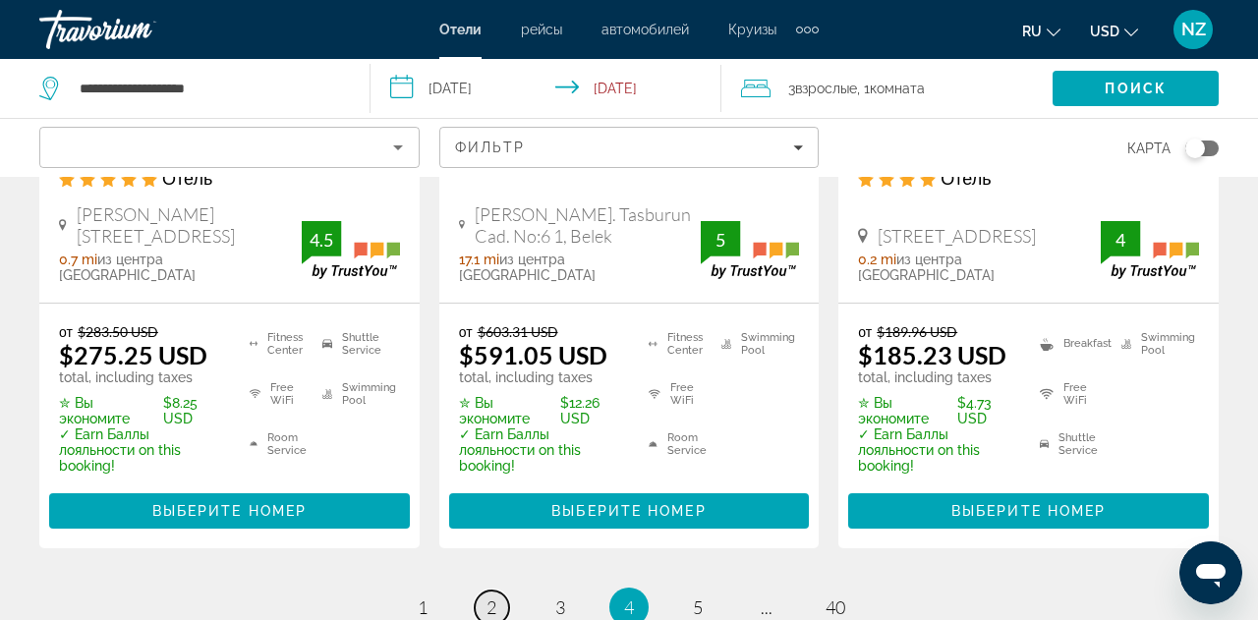
click at [494, 576] on span "2" at bounding box center [492, 608] width 10 height 22
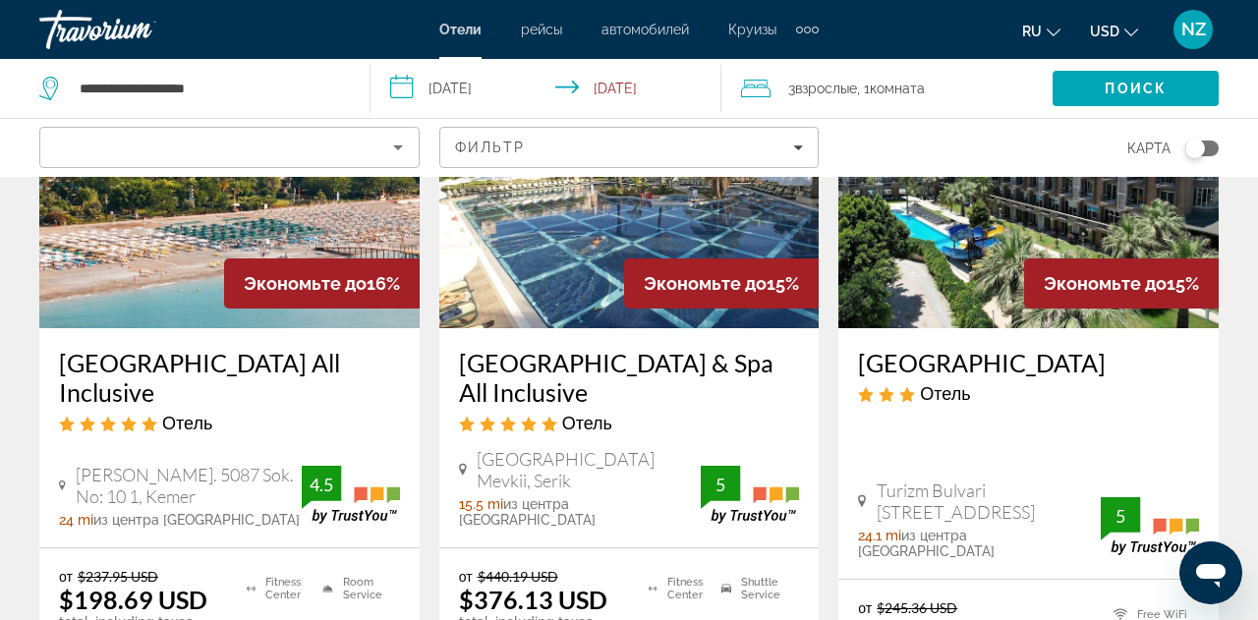
scroll to position [2760, 0]
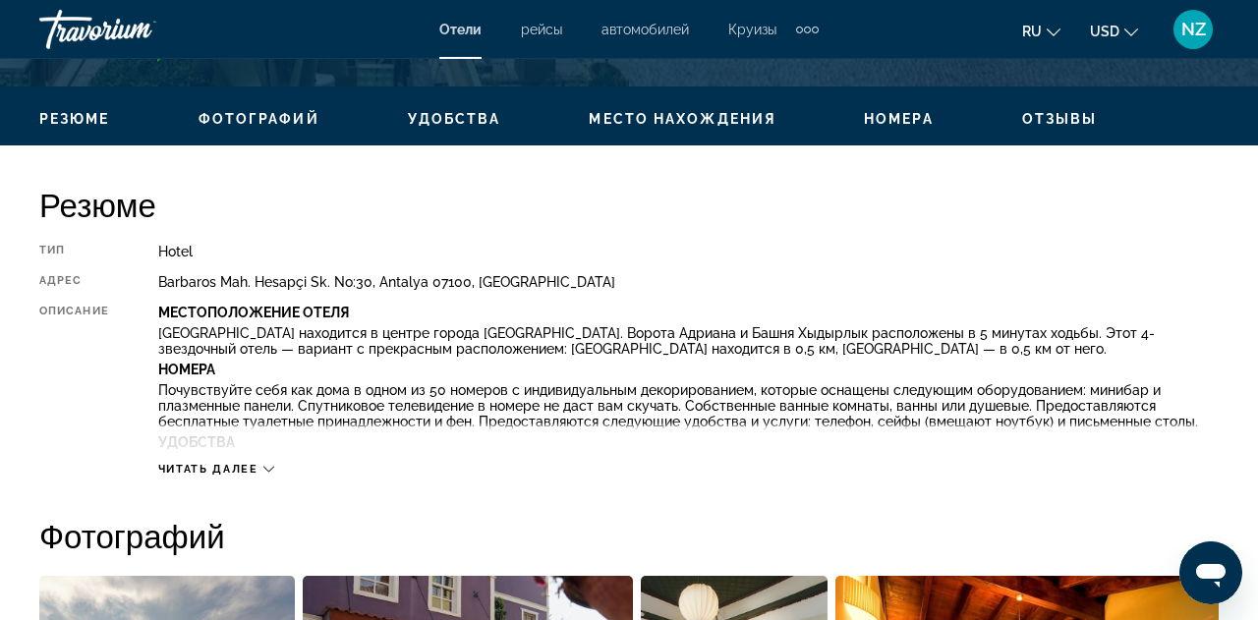
scroll to position [920, 0]
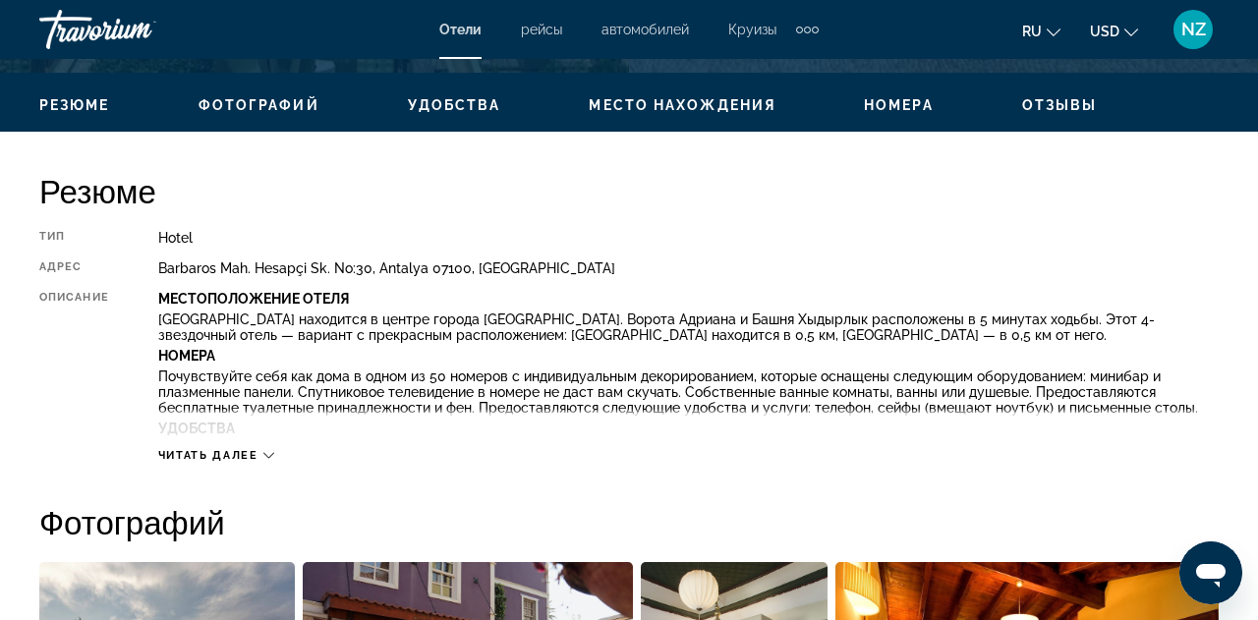
click at [268, 459] on icon "Main content" at bounding box center [268, 455] width 11 height 11
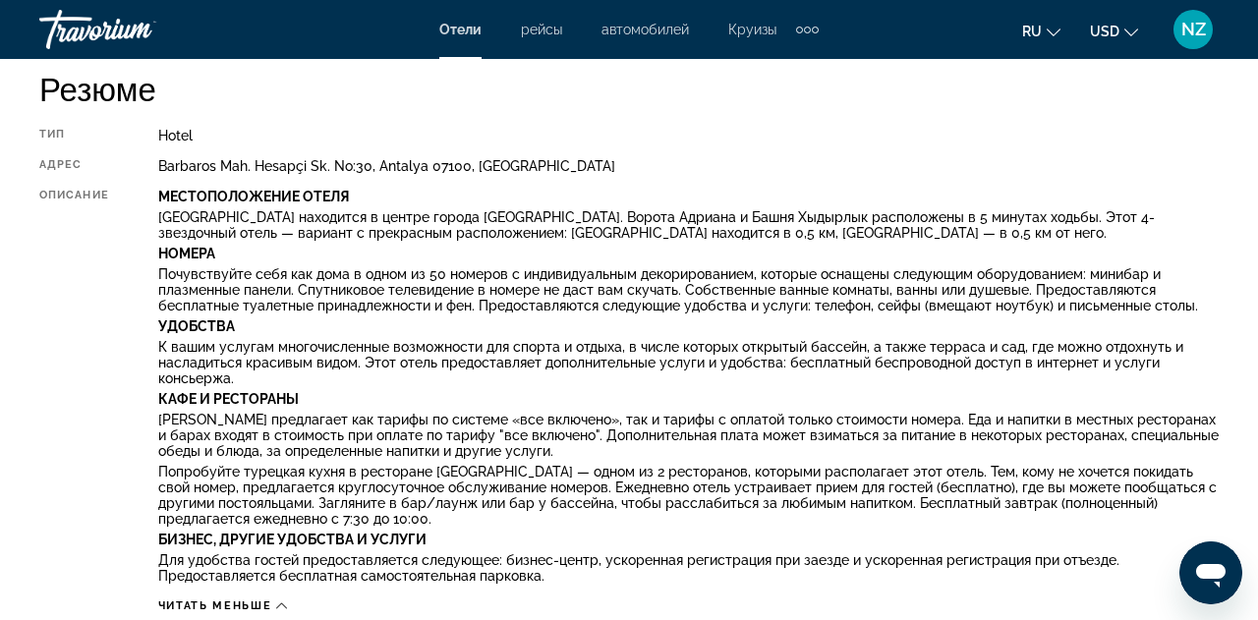
scroll to position [1125, 0]
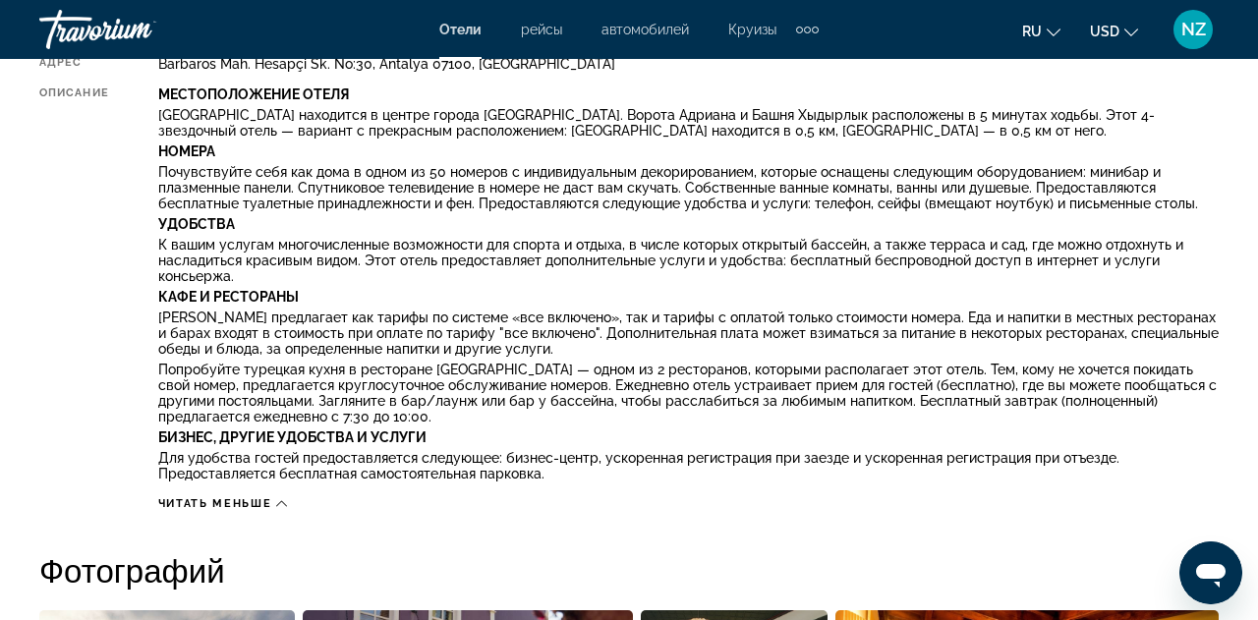
click at [250, 510] on button "Читать меньше" at bounding box center [222, 503] width 129 height 15
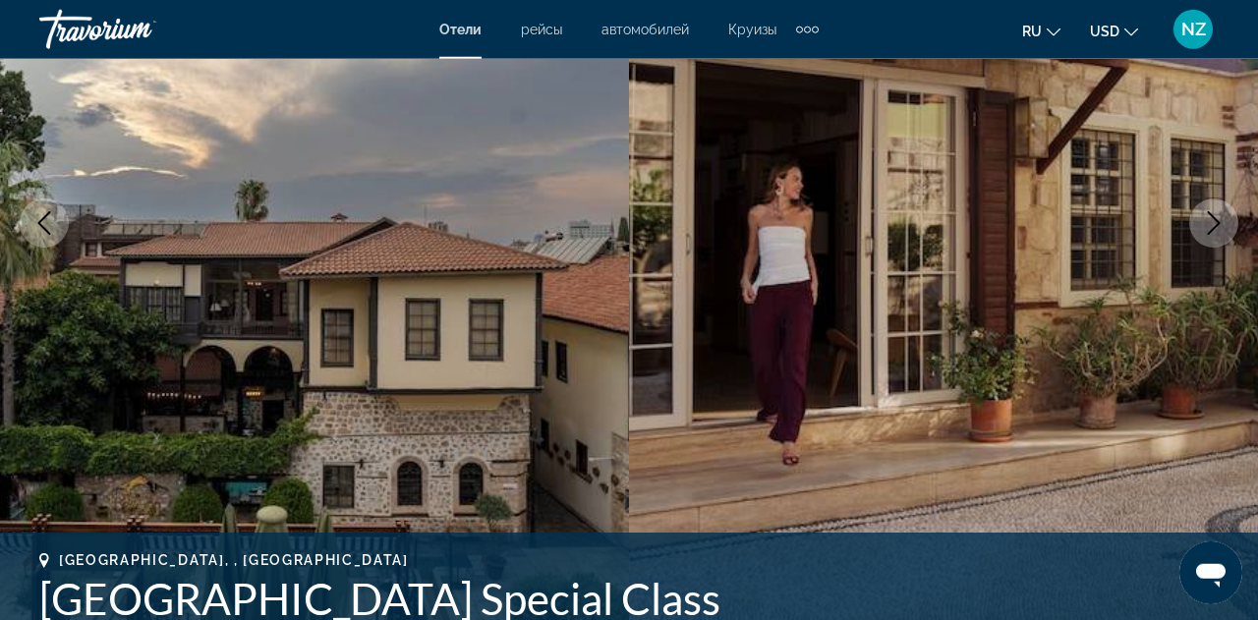
scroll to position [0, 0]
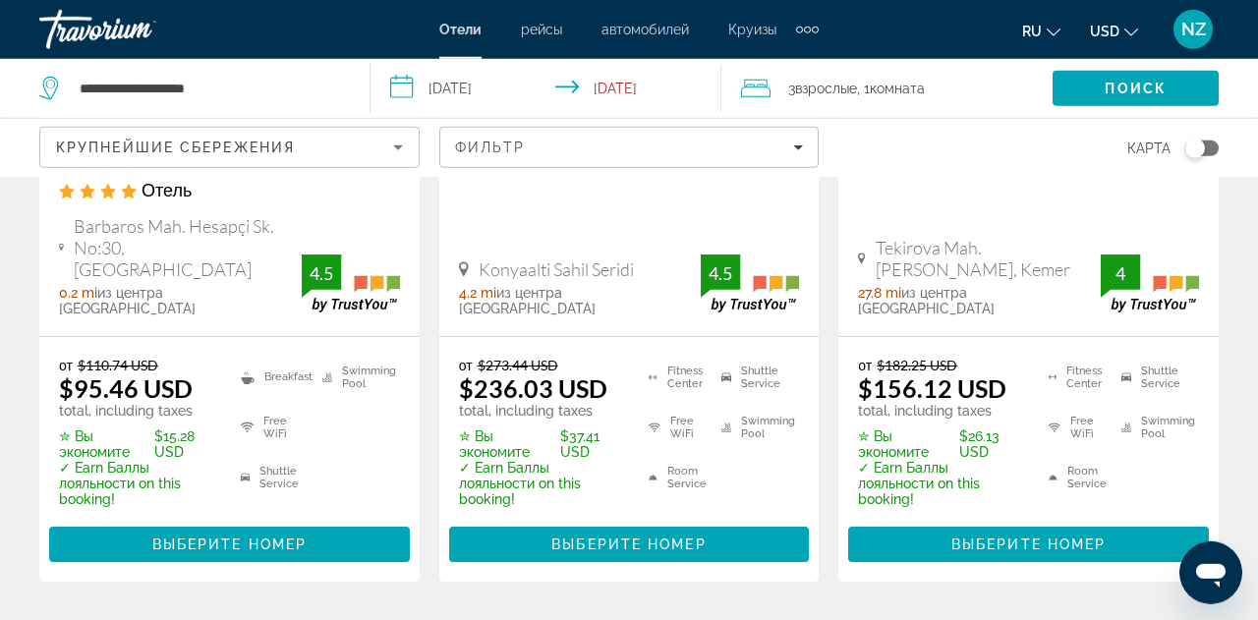
scroll to position [3067, 0]
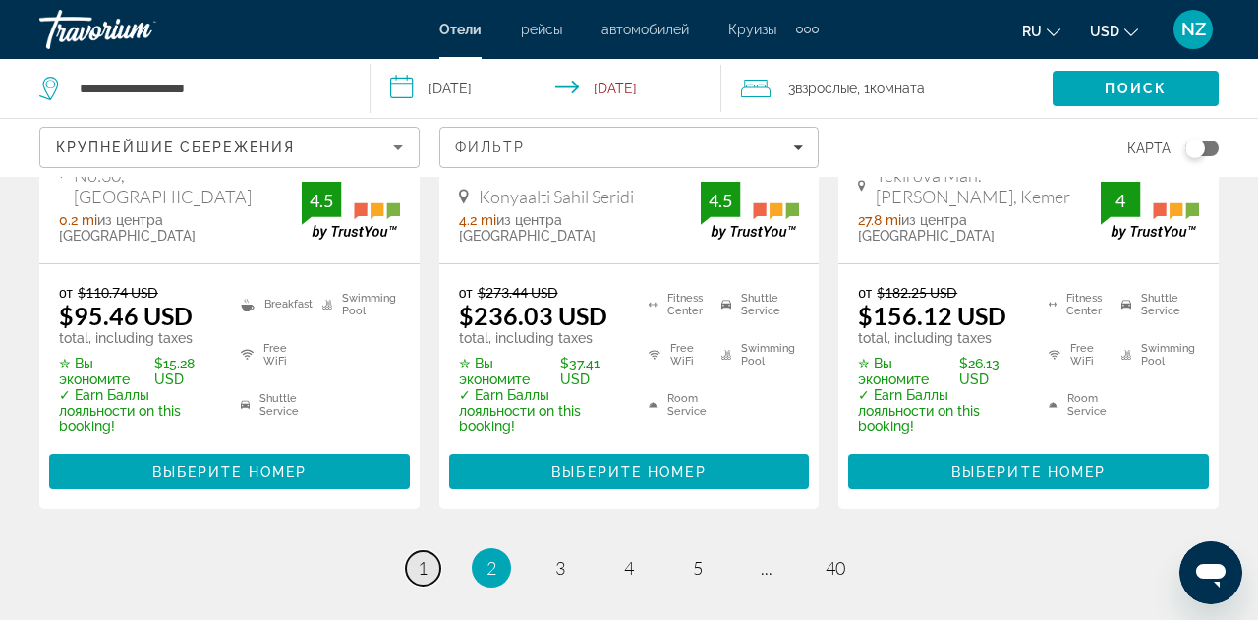
click at [425, 557] on span "1" at bounding box center [423, 568] width 10 height 22
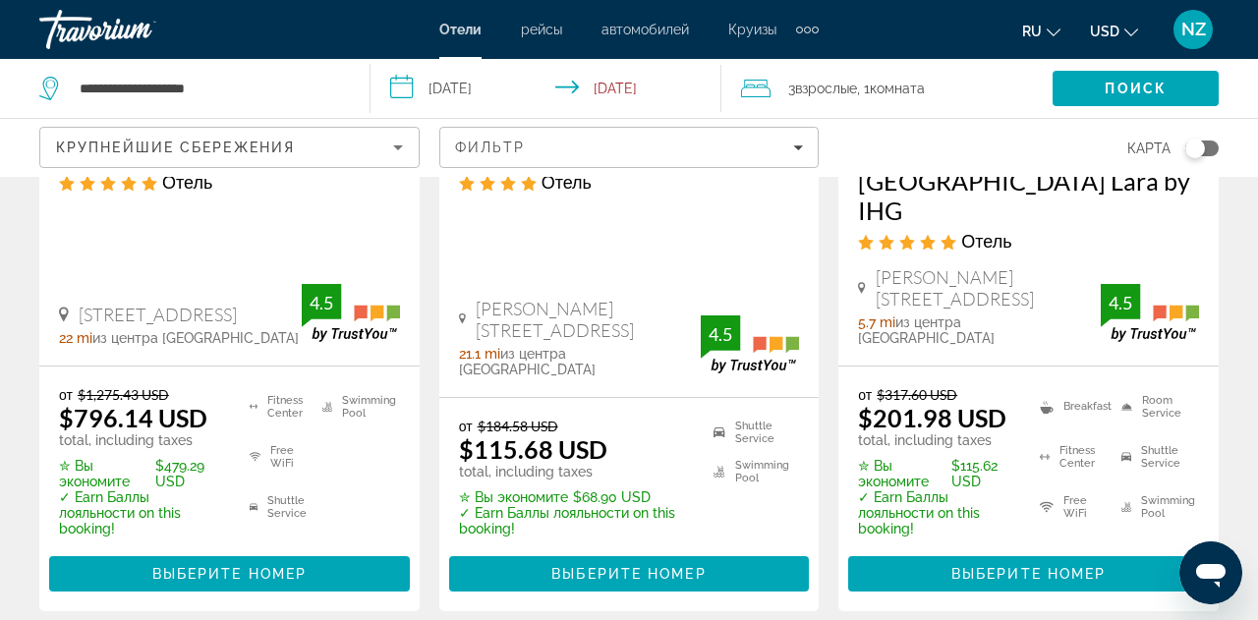
scroll to position [773, 0]
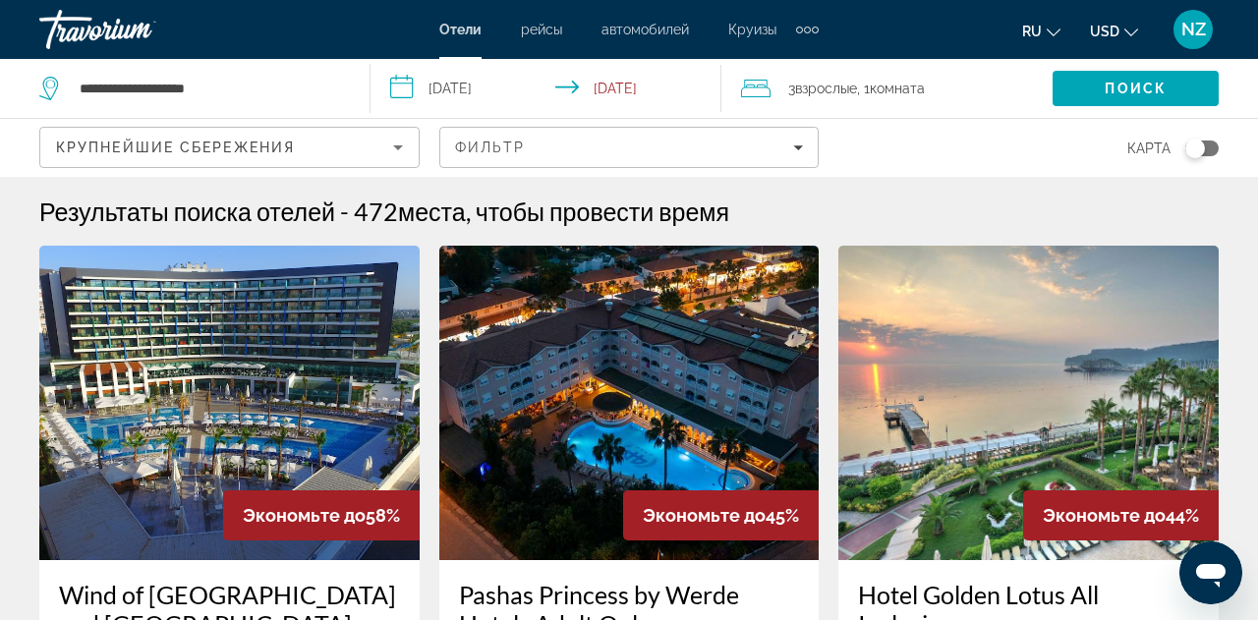
click at [21, 26] on div "Отели рейсы автомобилей Круизы деятельность Отели рейсы автомобилей Круизы деят…" at bounding box center [629, 29] width 1258 height 51
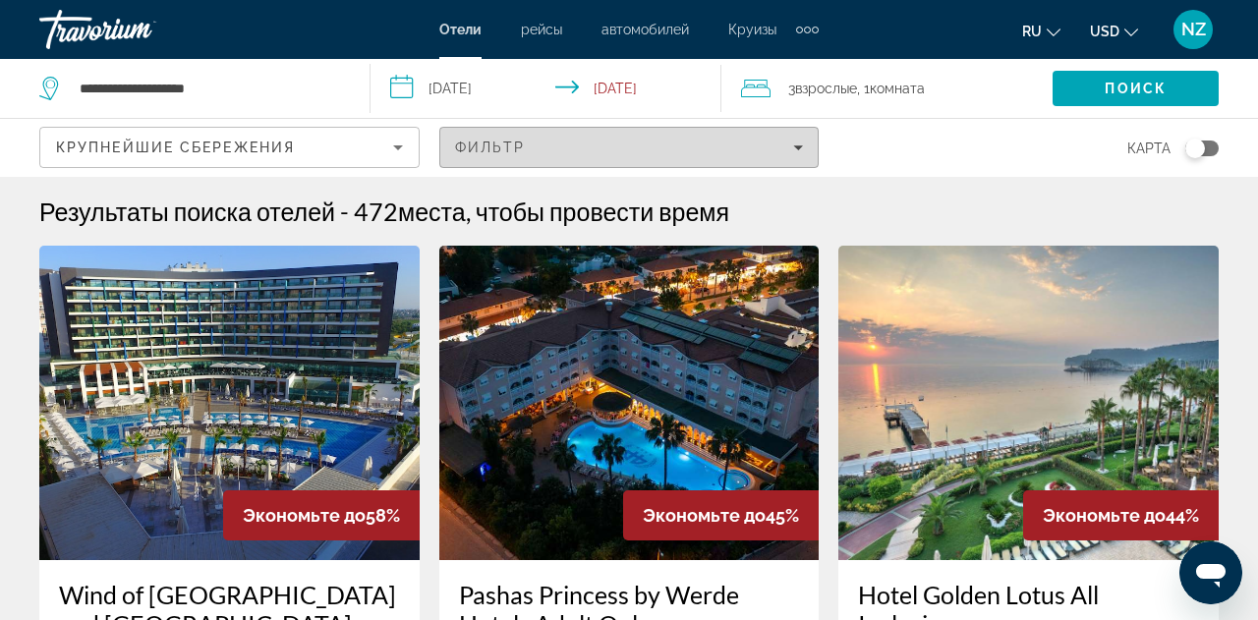
click at [496, 152] on span "Фильтр" at bounding box center [490, 148] width 71 height 16
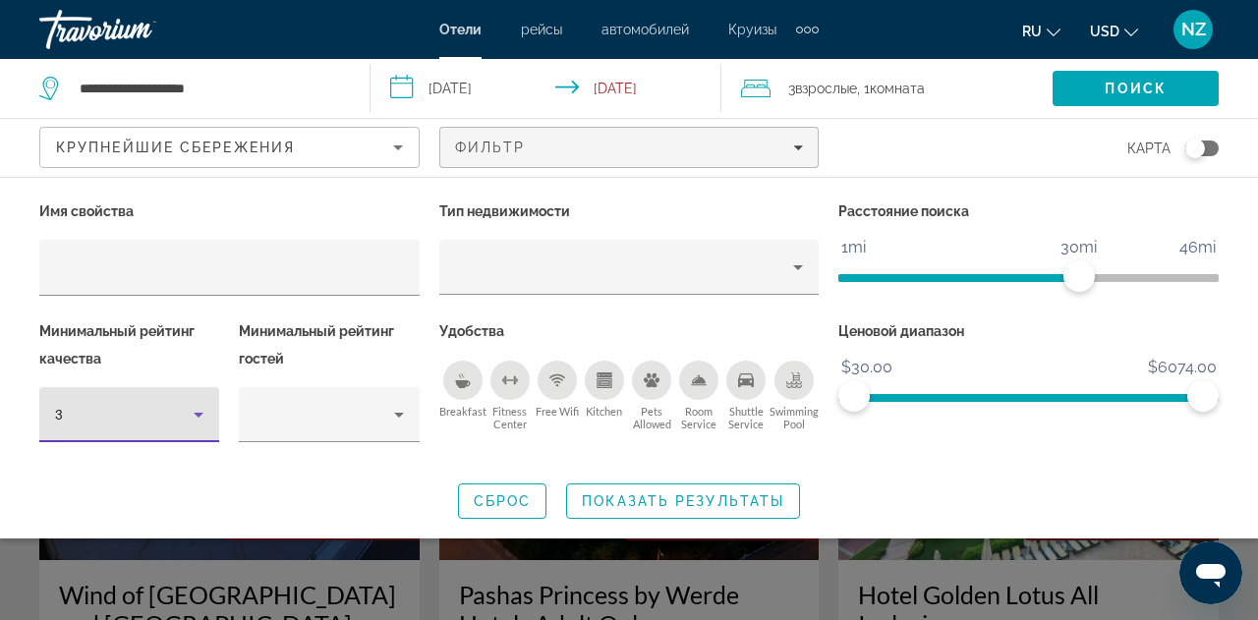
click at [74, 416] on div "3" at bounding box center [124, 415] width 139 height 24
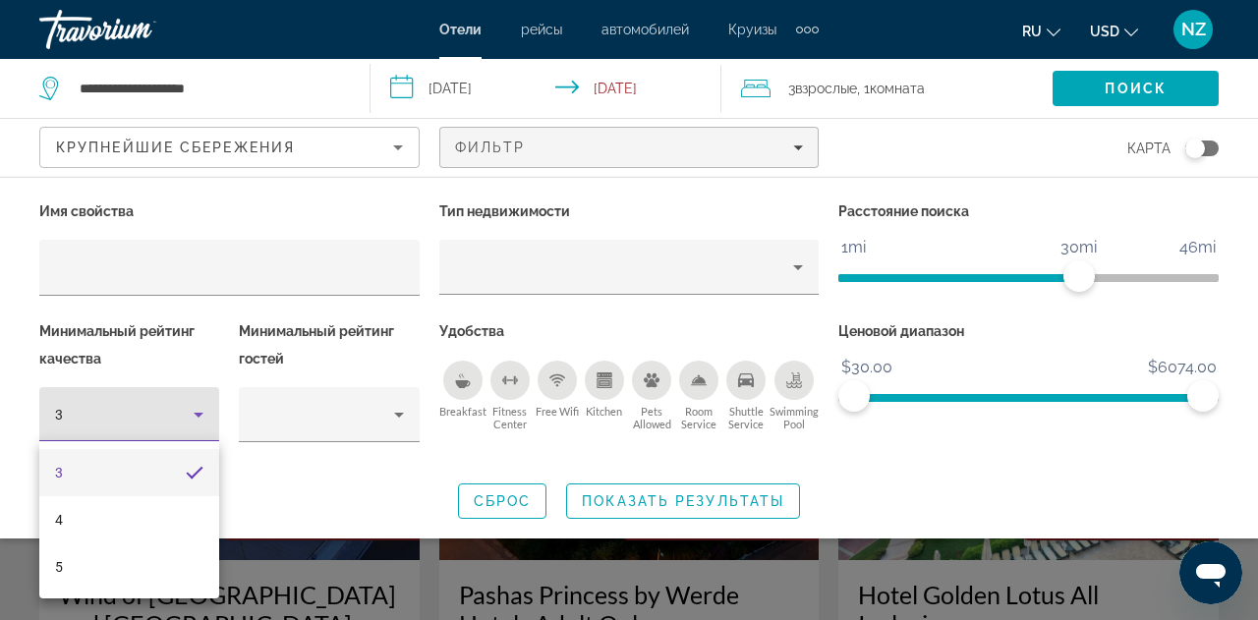
click at [797, 148] on div at bounding box center [629, 310] width 1258 height 620
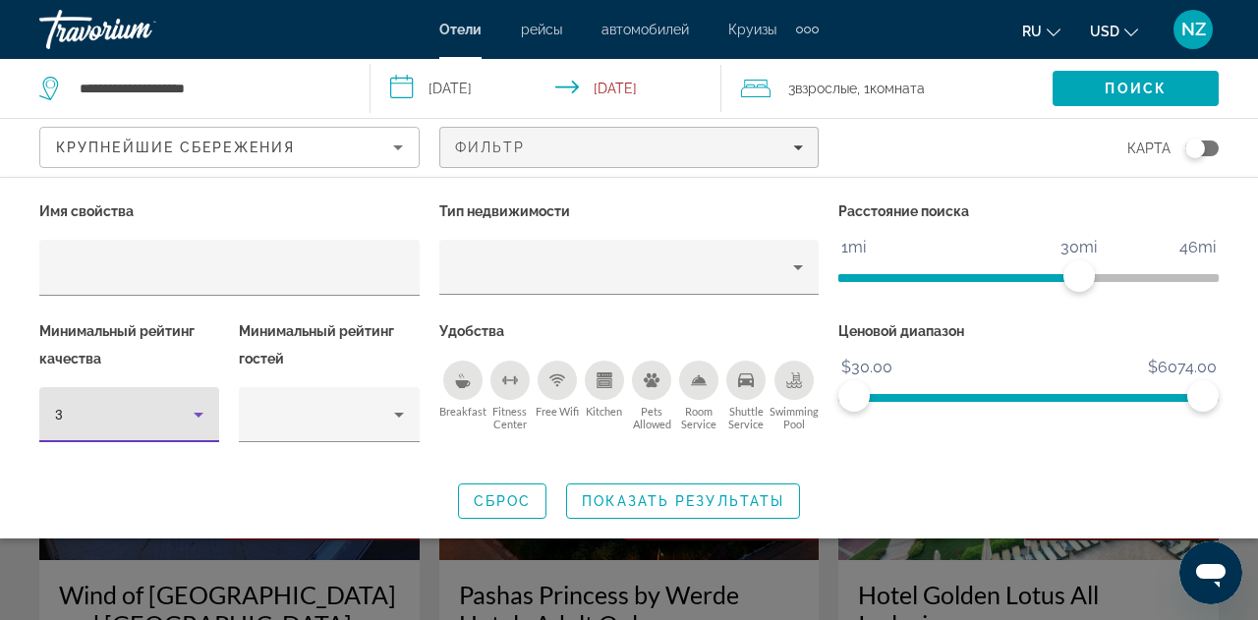
click at [195, 420] on icon "Hotel Filters" at bounding box center [199, 415] width 24 height 24
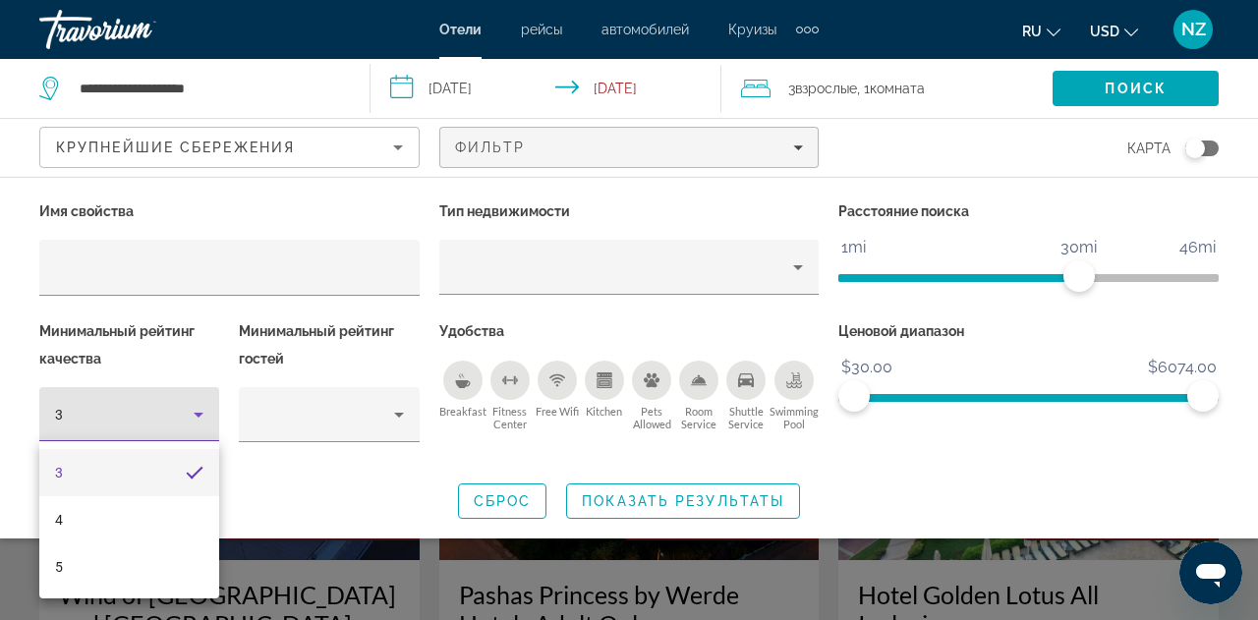
click at [1120, 80] on div at bounding box center [629, 310] width 1258 height 620
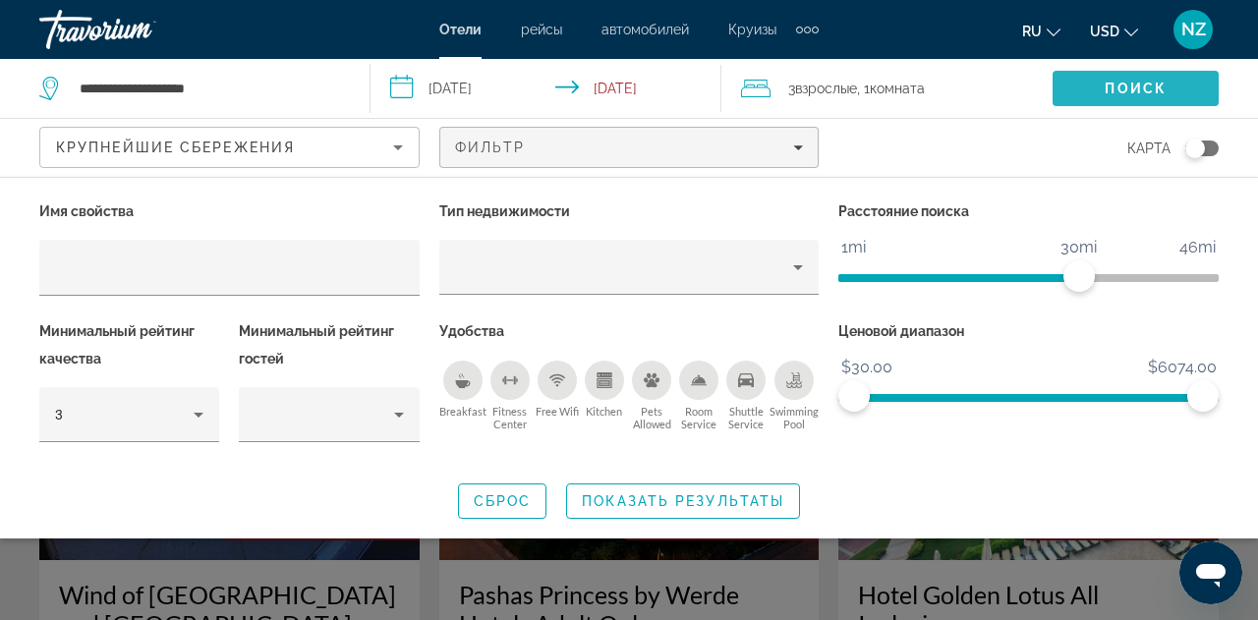
click at [1121, 82] on span "Поиск" at bounding box center [1136, 89] width 62 height 16
click at [1127, 91] on span "Поиск" at bounding box center [1136, 89] width 62 height 16
click at [1127, 90] on span "Поиск" at bounding box center [1136, 89] width 62 height 16
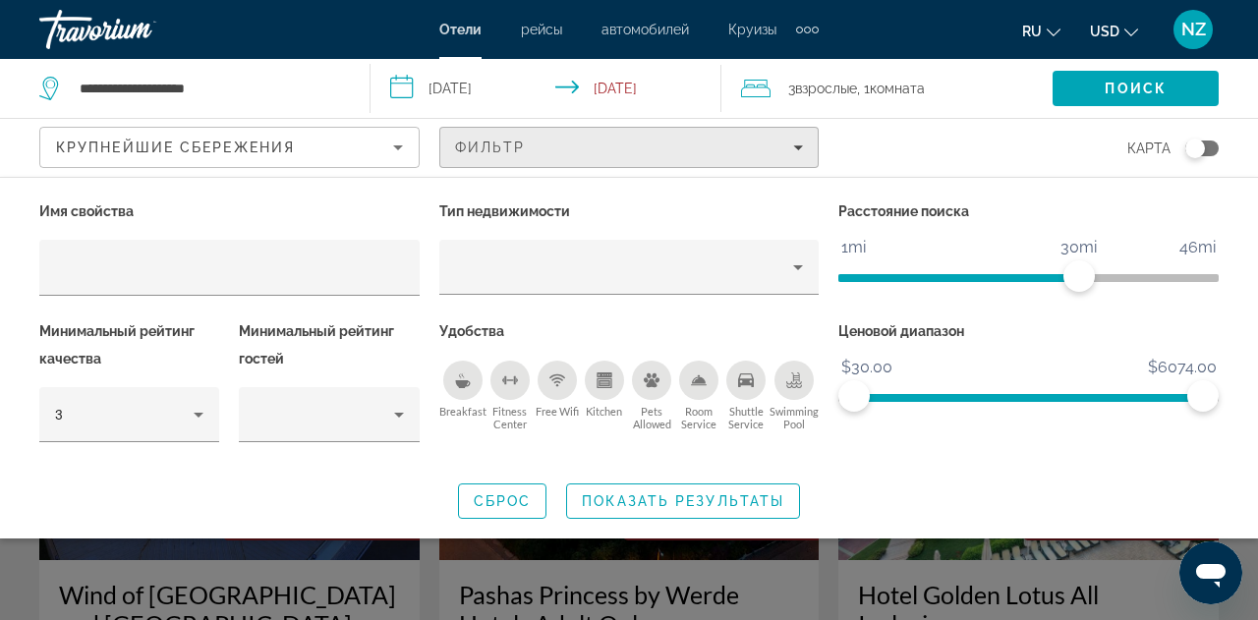
click at [792, 150] on div "Фильтр" at bounding box center [629, 148] width 349 height 16
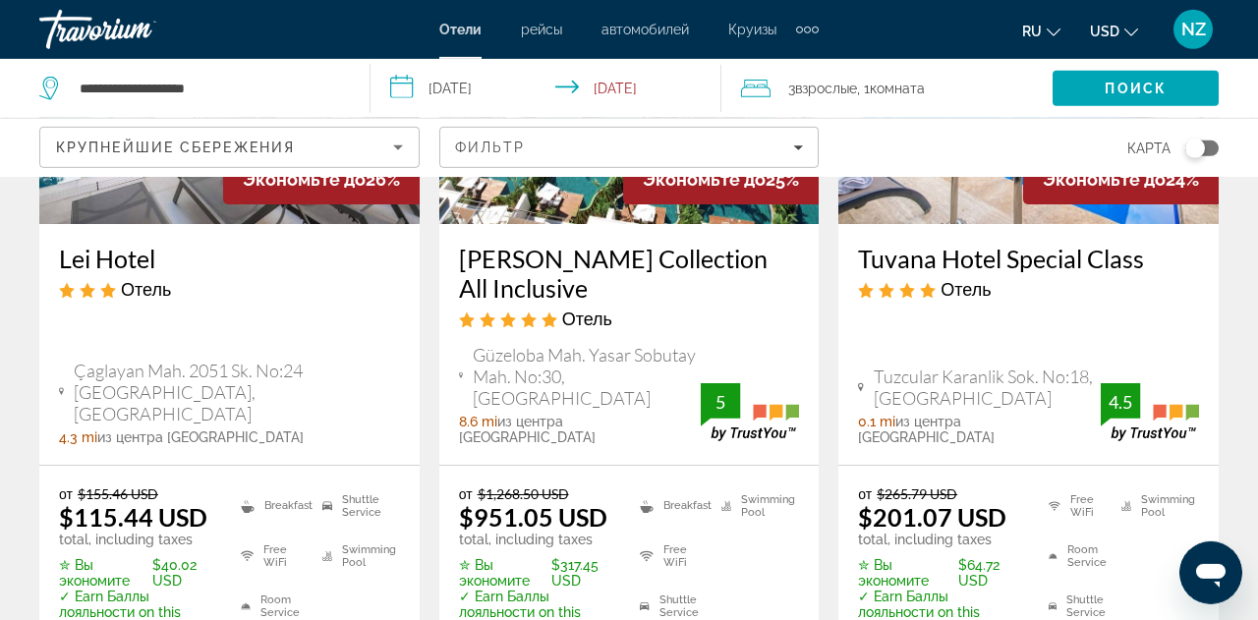
scroll to position [3067, 0]
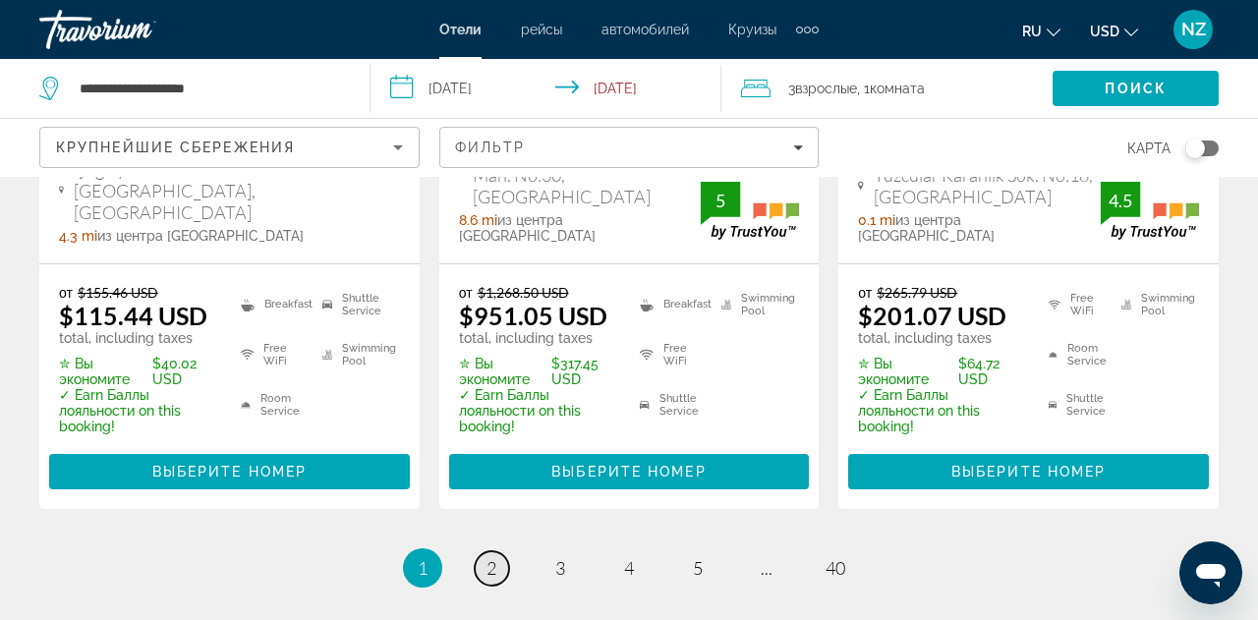
click at [493, 557] on span "2" at bounding box center [492, 568] width 10 height 22
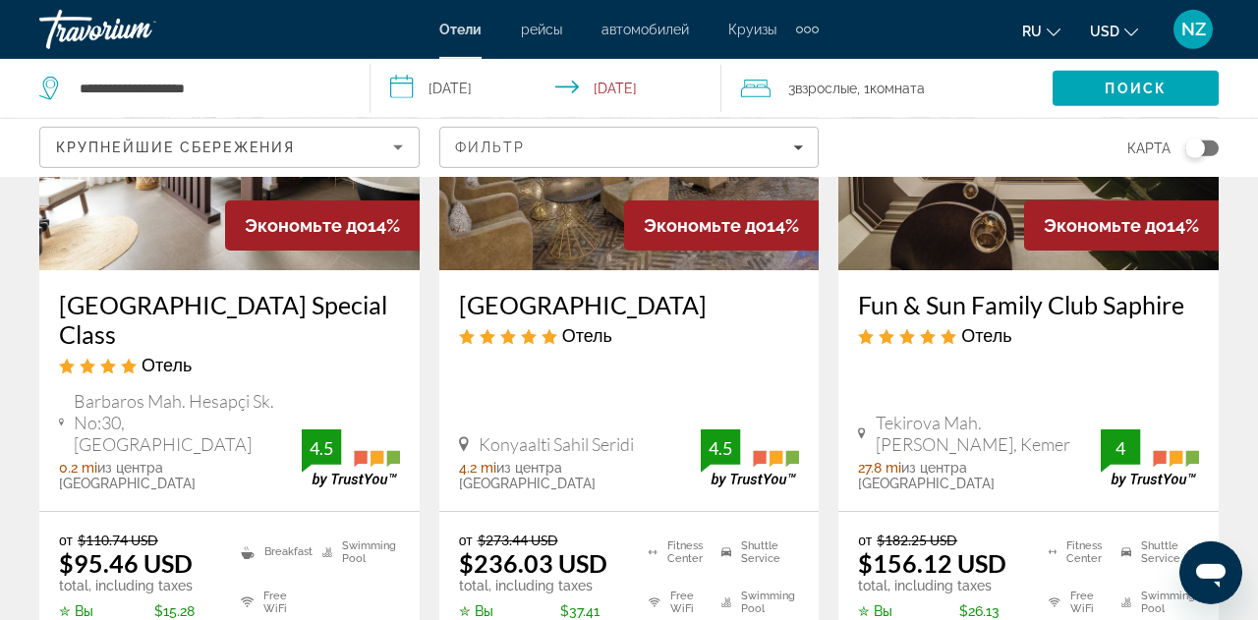
scroll to position [2918, 0]
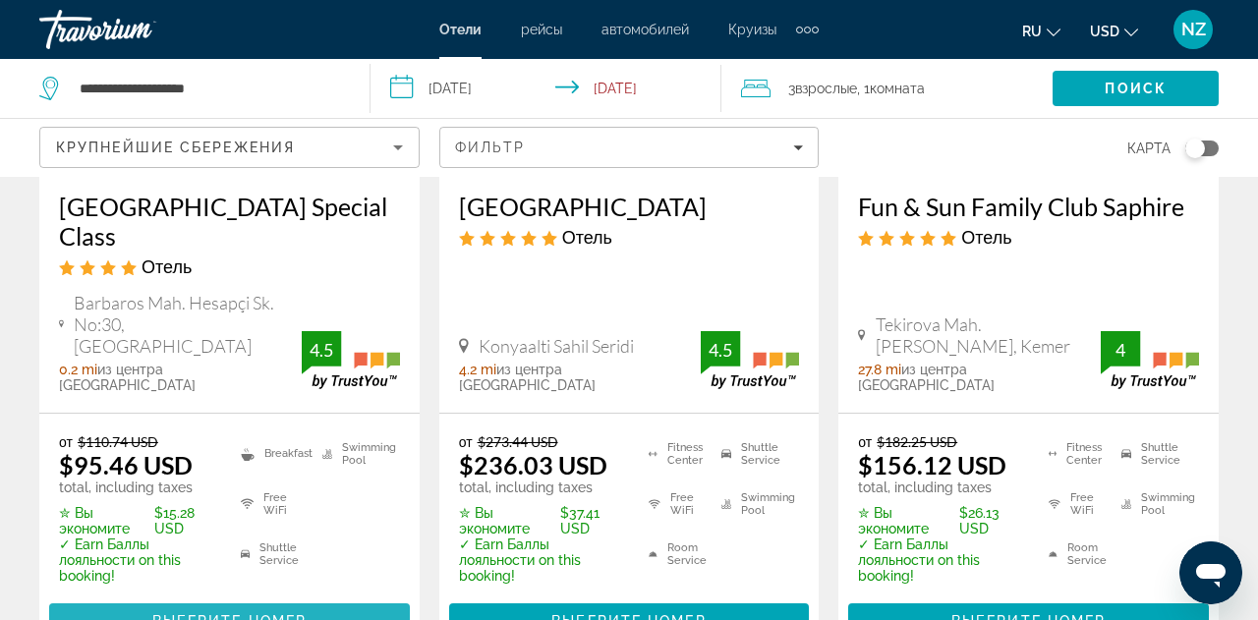
click at [248, 576] on span "Выберите номер" at bounding box center [229, 621] width 154 height 16
